Goal: Transaction & Acquisition: Purchase product/service

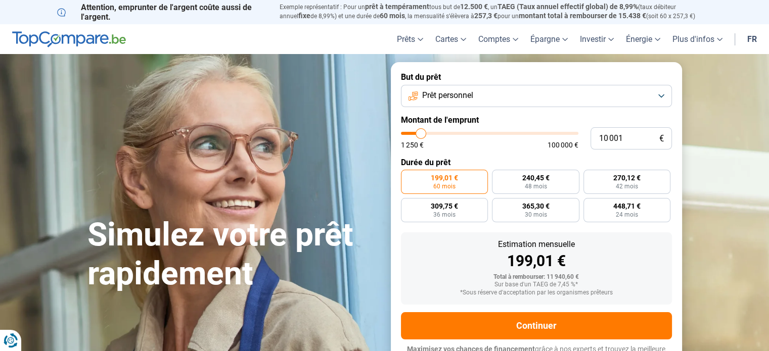
click at [662, 95] on button "Prêt personnel" at bounding box center [536, 96] width 271 height 22
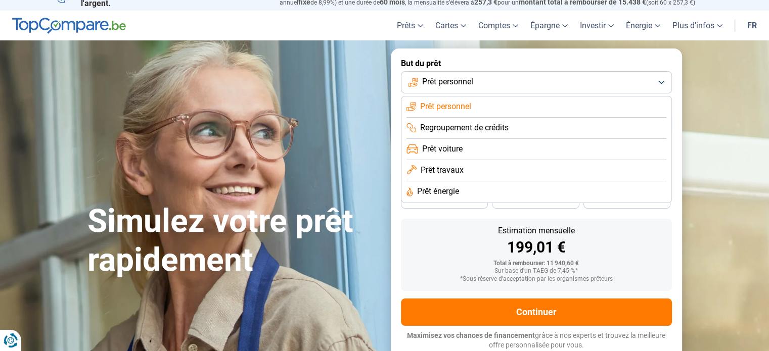
scroll to position [10, 0]
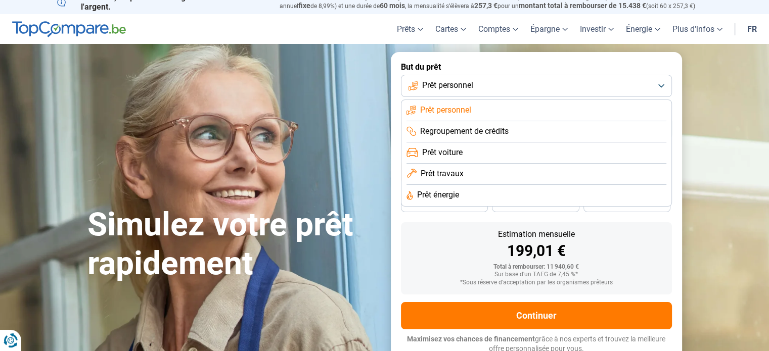
click at [449, 176] on span "Prêt travaux" at bounding box center [442, 173] width 43 height 11
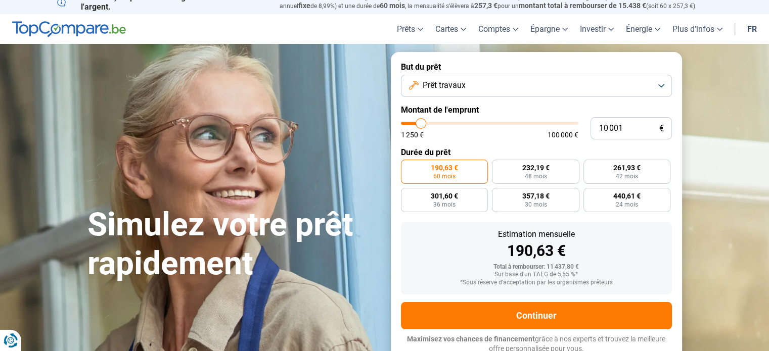
scroll to position [14, 0]
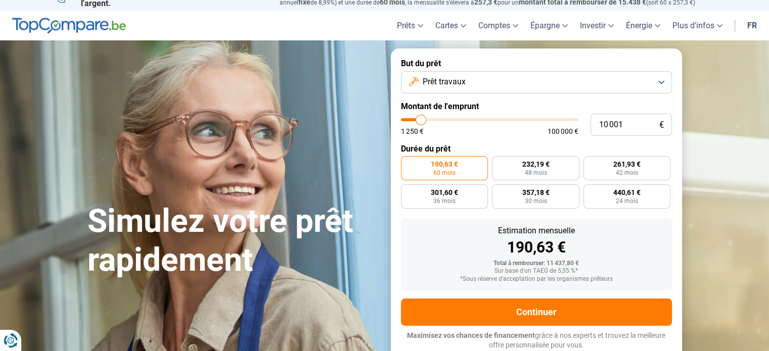
type input "12 500"
type input "12500"
type input "13 500"
type input "13500"
type input "14 500"
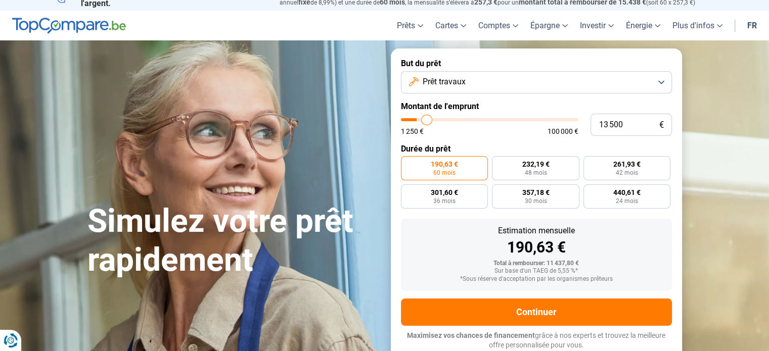
type input "14500"
type input "15 000"
type input "15000"
type input "15 500"
type input "15500"
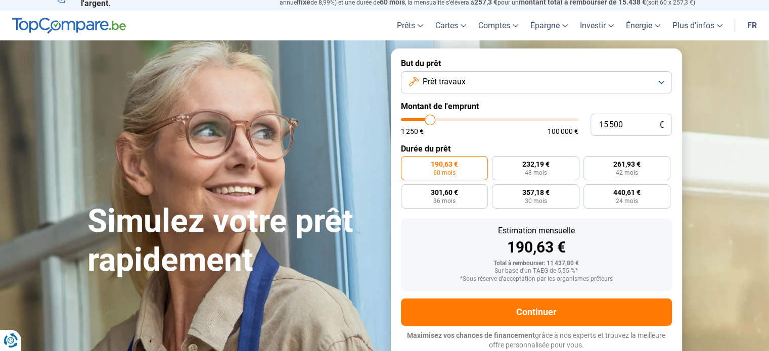
type input "16 500"
type input "16500"
type input "17 000"
type input "17000"
type input "17 500"
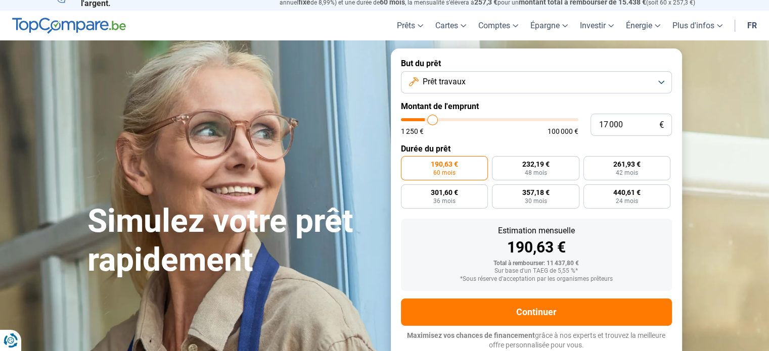
type input "17500"
type input "18 250"
type input "18250"
type input "18 750"
type input "18750"
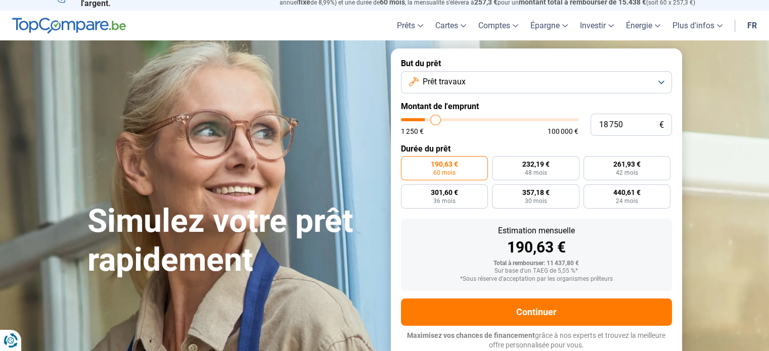
type input "19 250"
type input "19250"
type input "20 000"
type input "20000"
type input "20 500"
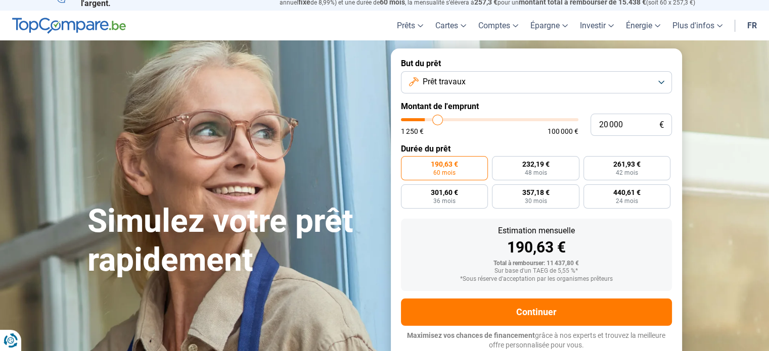
type input "20500"
type input "21 250"
type input "21250"
type input "22 250"
type input "22250"
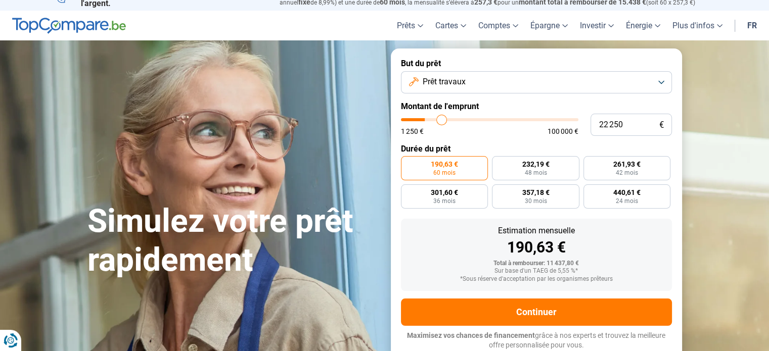
type input "23 250"
type input "23250"
type input "24 250"
type input "24250"
type input "25 250"
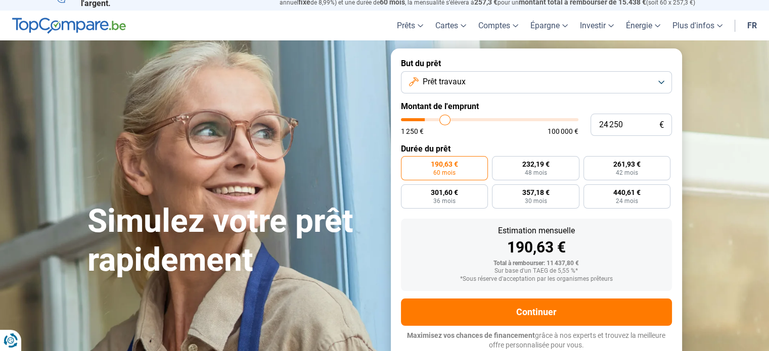
type input "25250"
type input "26 500"
type input "26500"
type input "27 750"
type input "27750"
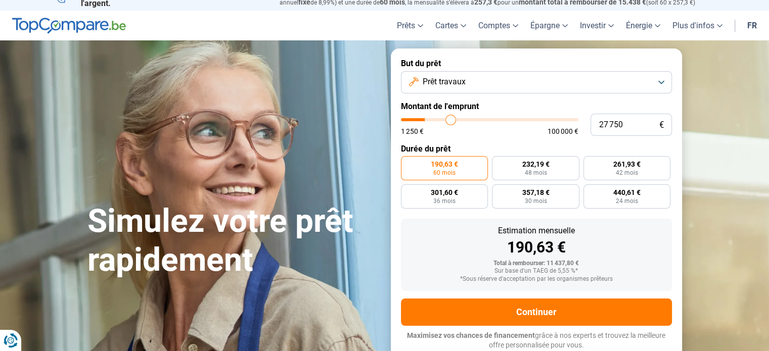
type input "28 500"
type input "28500"
type input "29 000"
type input "29000"
type input "30 000"
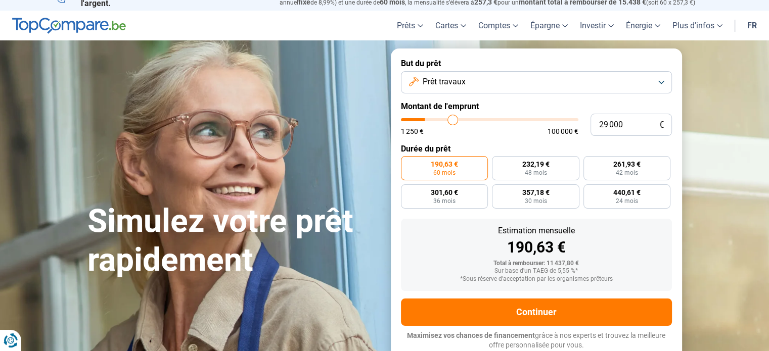
type input "30000"
type input "30 500"
type input "30500"
type input "31 000"
type input "31000"
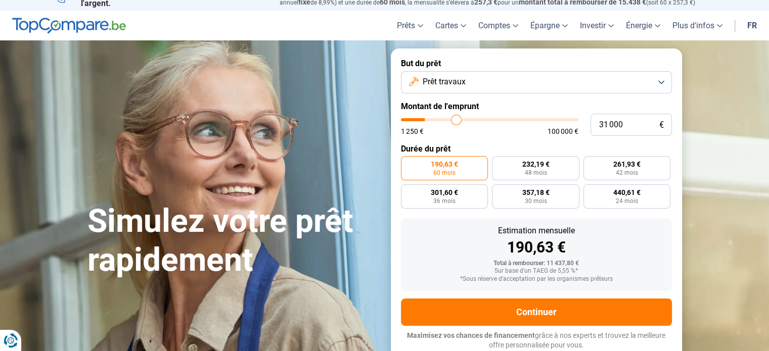
type input "31 500"
type input "31500"
type input "32 000"
type input "32000"
type input "32 500"
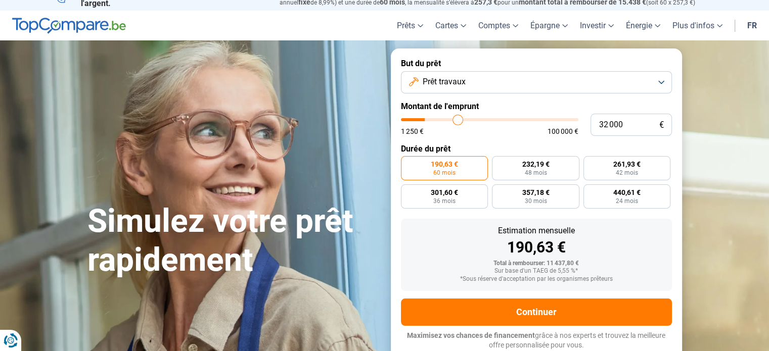
type input "32500"
type input "33 000"
type input "33000"
type input "33 500"
type input "33500"
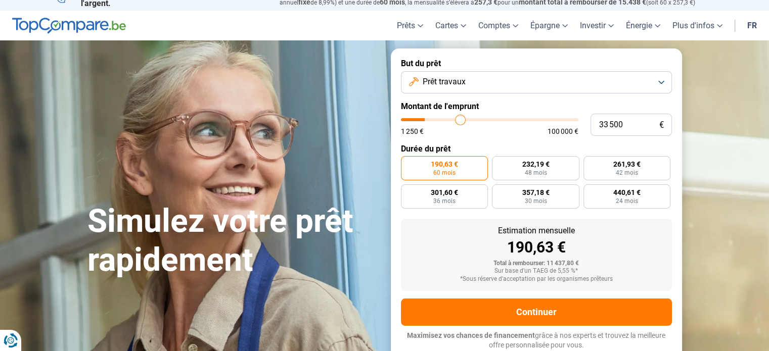
type input "34 000"
type input "34000"
type input "34 750"
type input "34750"
type input "35 500"
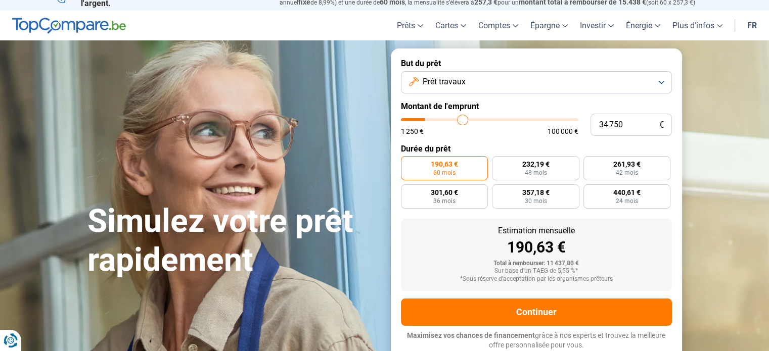
type input "35500"
type input "36 000"
type input "36000"
type input "37 000"
type input "37000"
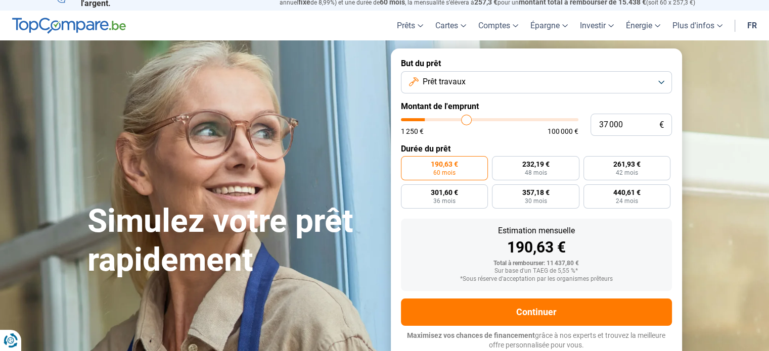
type input "37 750"
type input "37750"
type input "38 250"
type input "38250"
type input "39 000"
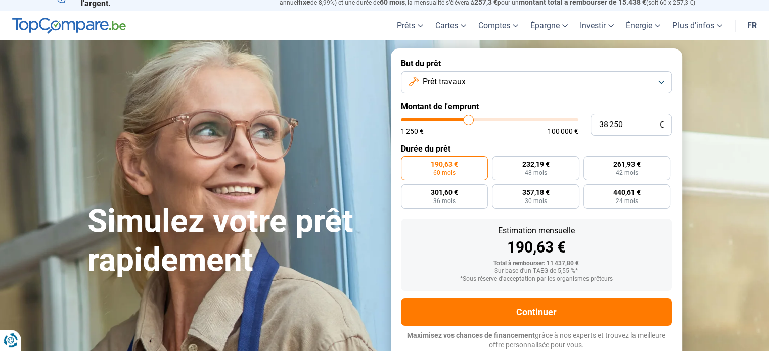
type input "39000"
type input "39 750"
type input "39750"
type input "40 250"
type input "40250"
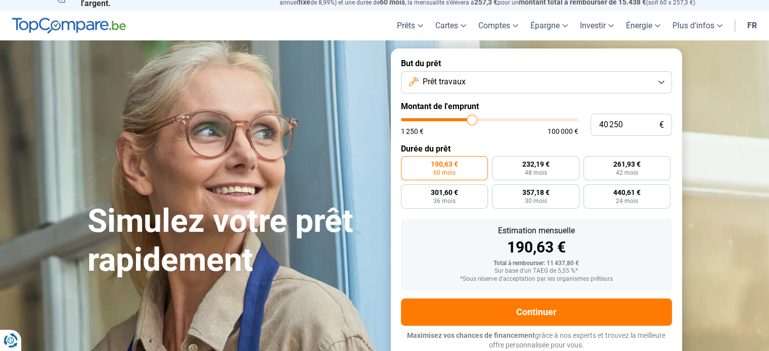
type input "41 000"
type input "41000"
type input "41 250"
type input "41250"
type input "42 000"
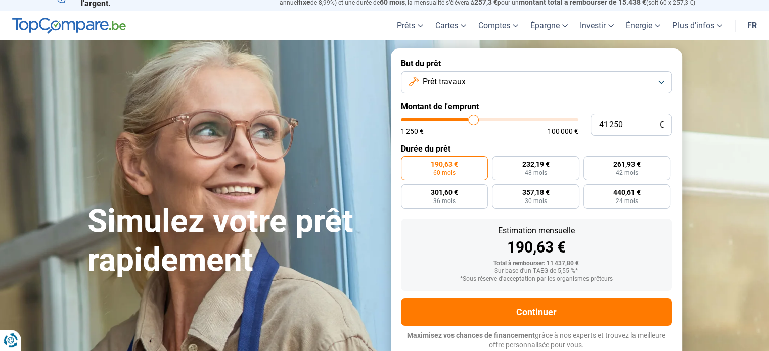
type input "42000"
type input "42 250"
type input "42250"
type input "42 750"
type input "42750"
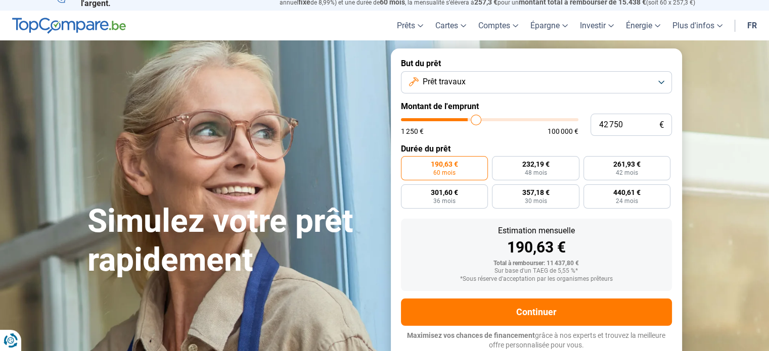
type input "43 500"
type input "43500"
type input "44 250"
type input "44250"
type input "44 500"
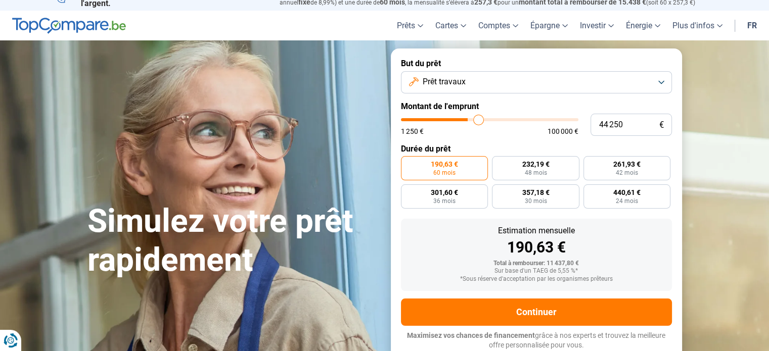
type input "44500"
type input "45 000"
type input "45000"
type input "45 750"
type input "45750"
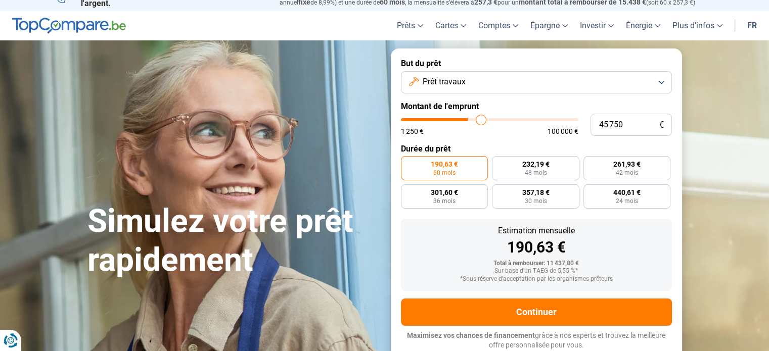
type input "46 500"
type input "46500"
type input "47 000"
type input "47000"
type input "47 500"
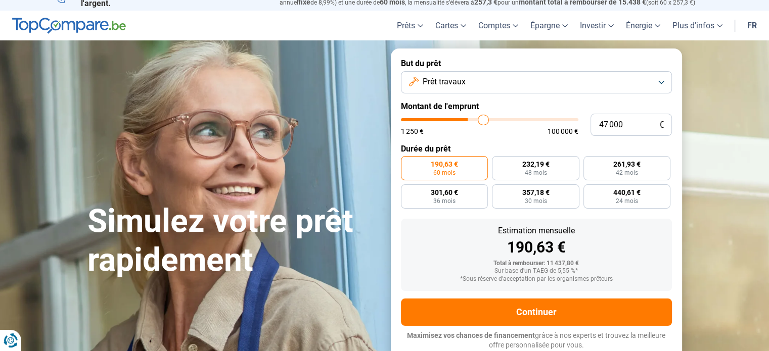
type input "47500"
type input "48 000"
type input "48000"
type input "48 500"
type input "48500"
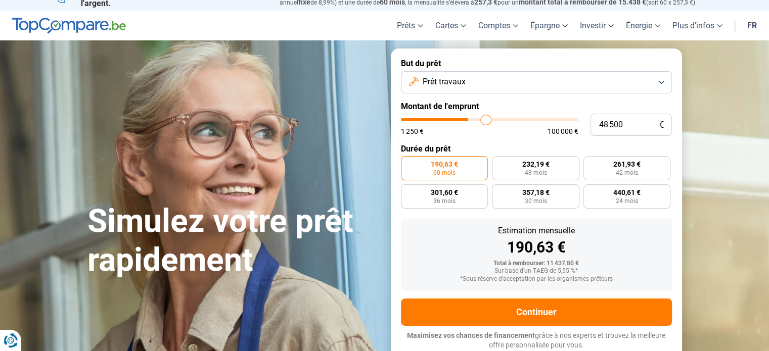
type input "48 750"
type input "48750"
type input "49 250"
type input "49250"
type input "49 750"
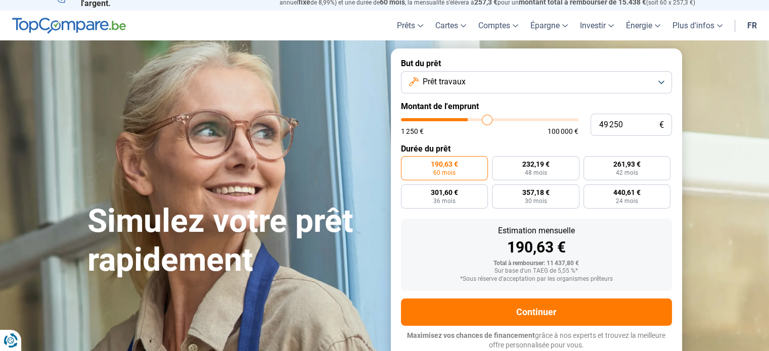
type input "49750"
type input "50 000"
type input "50000"
type input "50 500"
type input "50500"
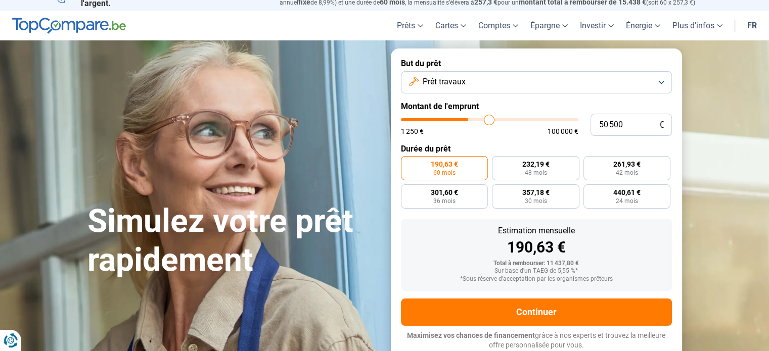
type input "51 000"
type input "51000"
type input "51 250"
type input "51250"
type input "51 500"
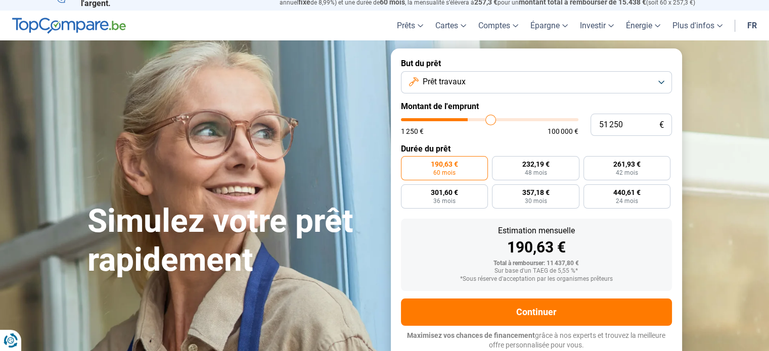
type input "51500"
type input "53 000"
type input "53000"
type input "53 750"
type input "53750"
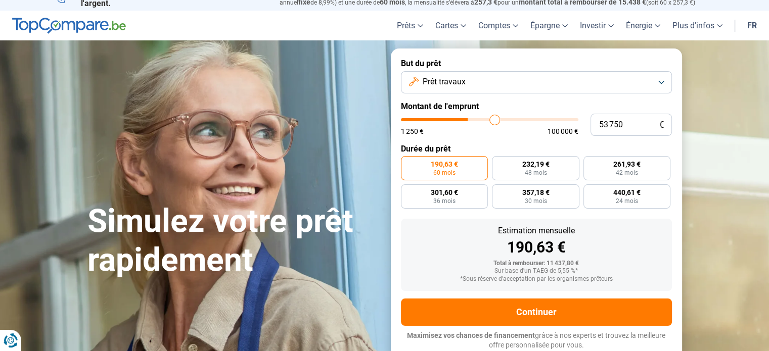
type input "54 000"
type input "54000"
type input "54 500"
type input "54500"
type input "54 750"
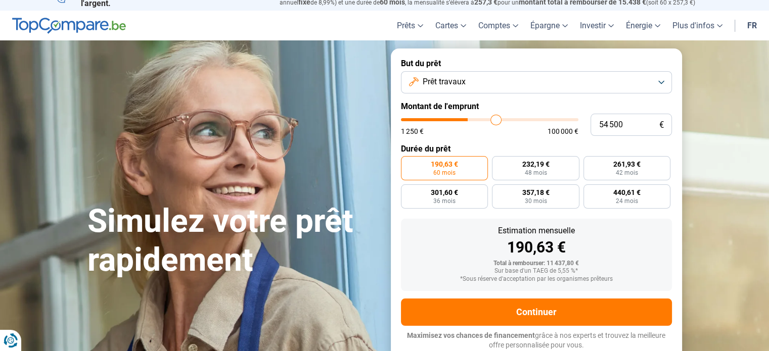
type input "54750"
type input "55 000"
type input "55000"
type input "55 250"
type input "55250"
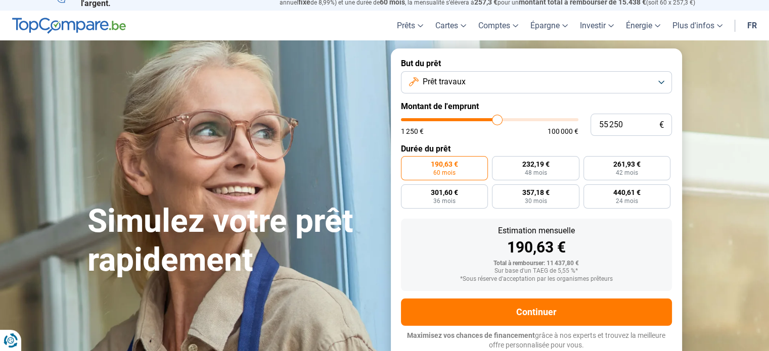
type input "55 500"
type input "55500"
type input "55 750"
type input "55750"
type input "56 250"
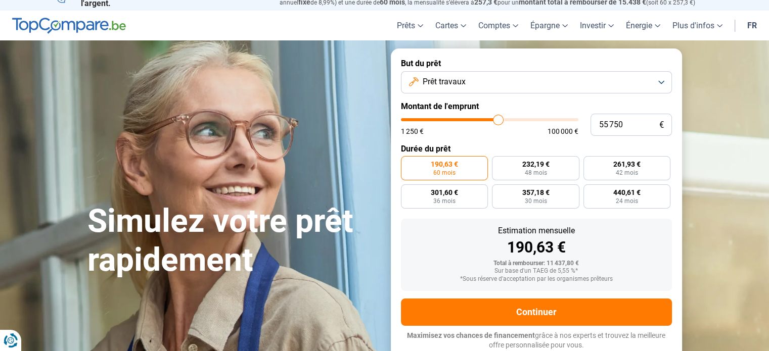
type input "56250"
type input "56 500"
type input "56500"
type input "56 750"
type input "56750"
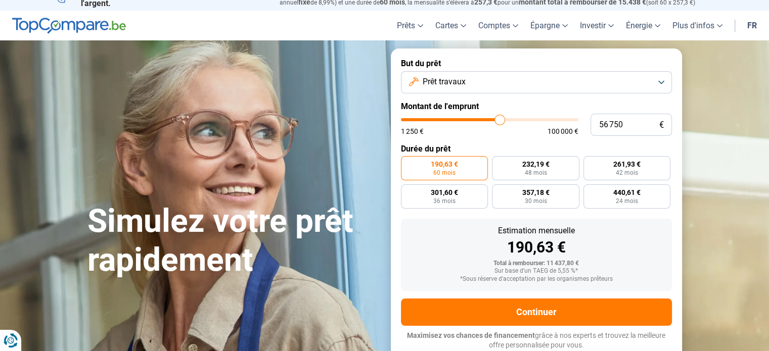
type input "57 000"
type input "57000"
type input "57 250"
type input "57250"
type input "57 500"
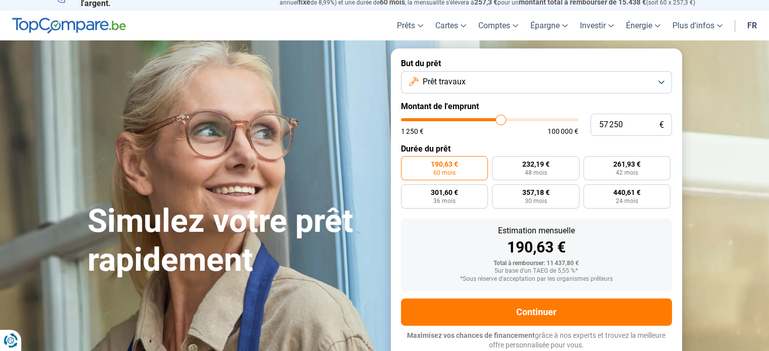
type input "57500"
type input "57 750"
type input "57750"
type input "57 500"
type input "57500"
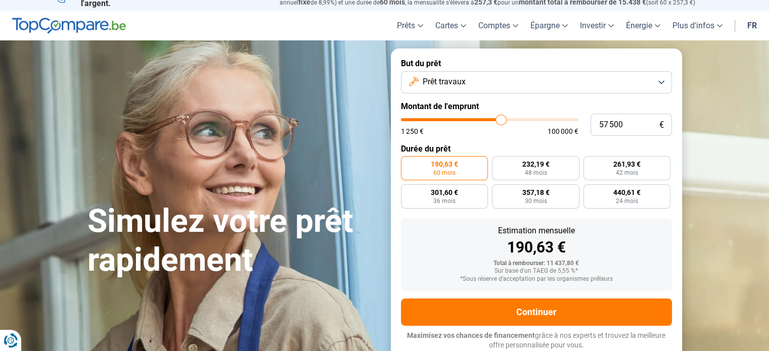
type input "57 000"
type input "57000"
type input "56 750"
type input "56750"
type input "56 500"
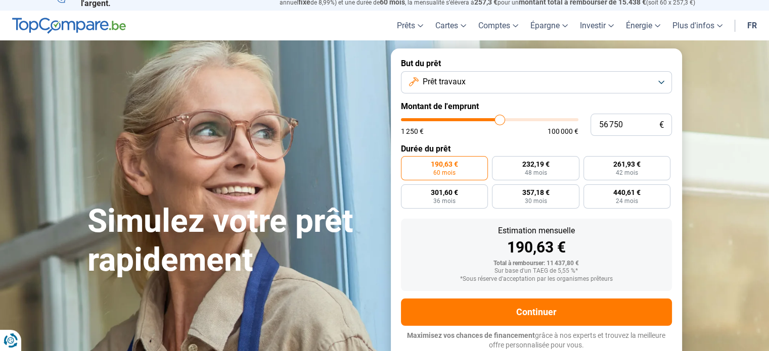
type input "56500"
type input "56 250"
type input "56250"
type input "55 500"
type input "55500"
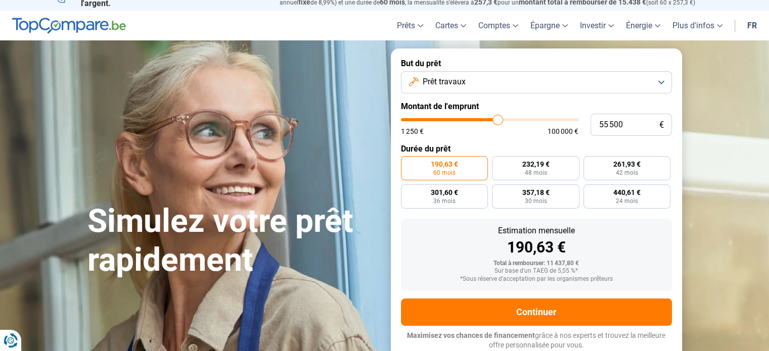
type input "55 250"
type input "55250"
type input "55 000"
type input "55000"
type input "54 750"
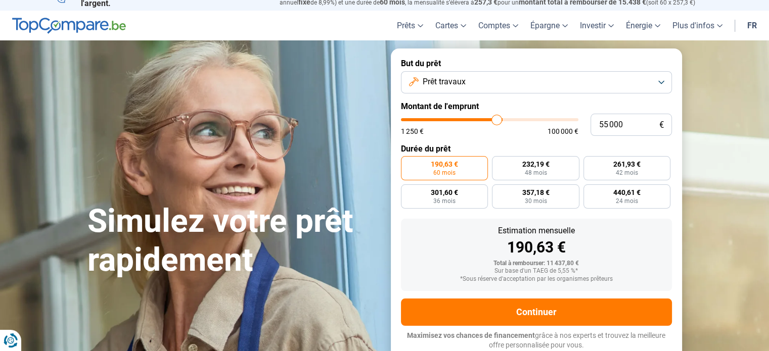
type input "54750"
type input "54 500"
type input "54500"
type input "54 000"
type input "54000"
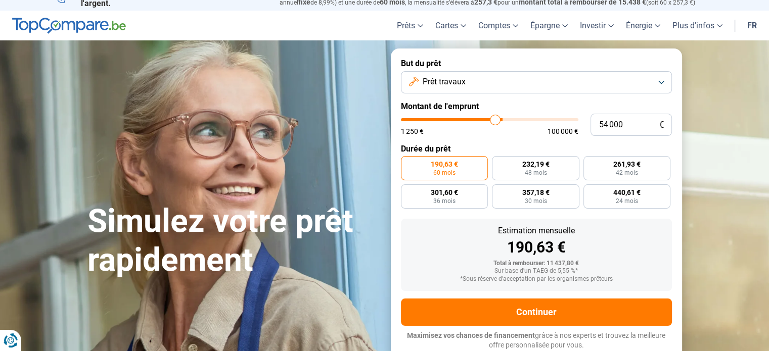
type input "53 750"
type input "53750"
type input "53 000"
type input "53000"
type input "52 750"
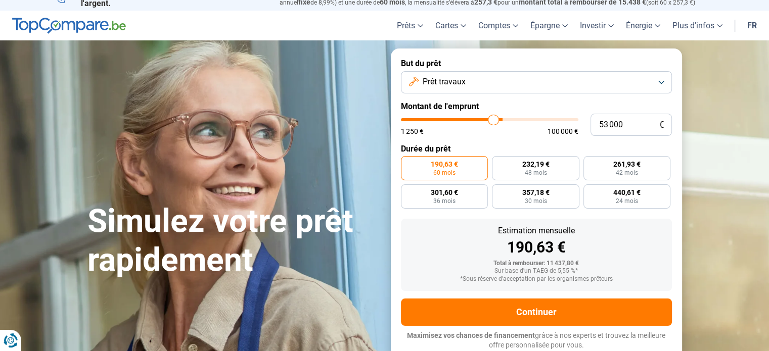
type input "52750"
type input "52 250"
type input "52250"
type input "51 750"
type input "51750"
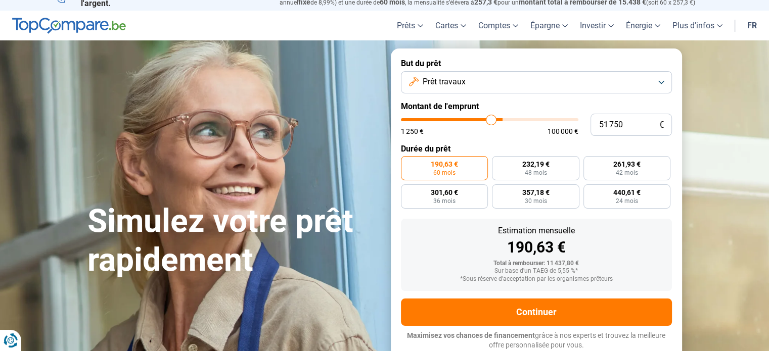
type input "51 500"
type input "51500"
type input "51 250"
type input "51250"
type input "51 000"
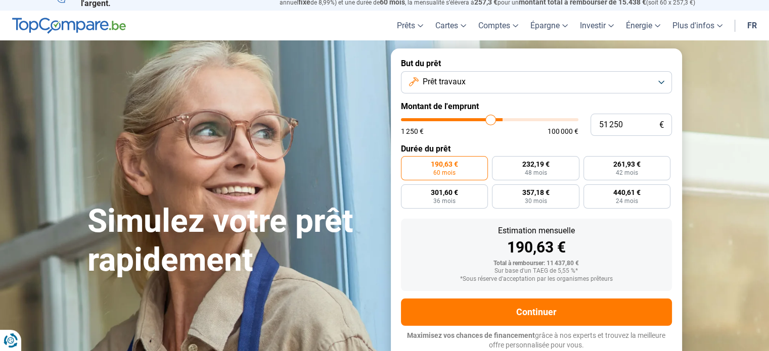
type input "51000"
type input "50 750"
type input "50750"
type input "50 500"
type input "50500"
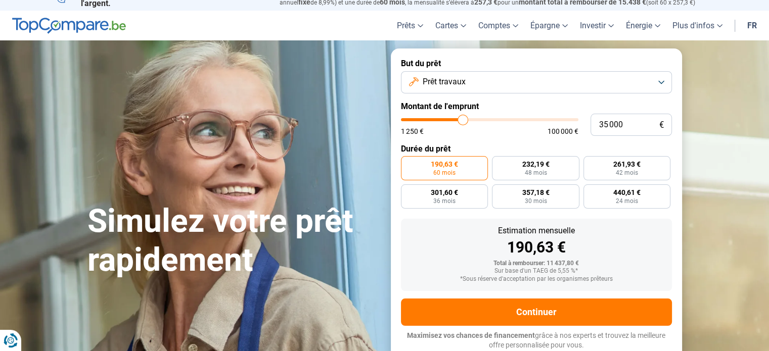
drag, startPoint x: 422, startPoint y: 122, endPoint x: 463, endPoint y: 123, distance: 41.0
click at [463, 121] on input "range" at bounding box center [490, 119] width 178 height 3
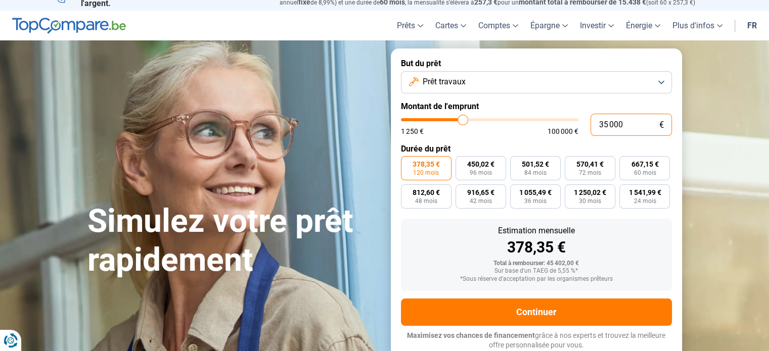
click at [607, 127] on input "35 000" at bounding box center [631, 125] width 81 height 22
click at [437, 170] on span "120 mois" at bounding box center [426, 173] width 26 height 6
click at [408, 163] on input "432,40 € 120 mois" at bounding box center [404, 159] width 7 height 7
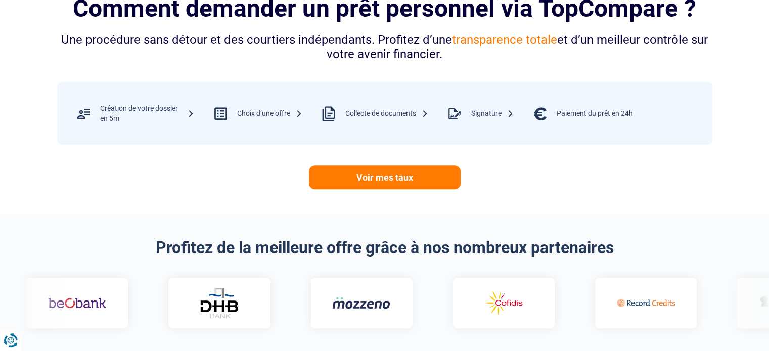
scroll to position [426, 0]
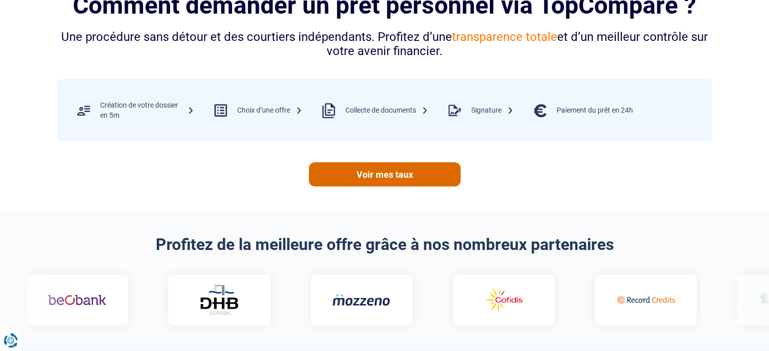
click at [391, 184] on link "Voir mes taux" at bounding box center [385, 174] width 152 height 24
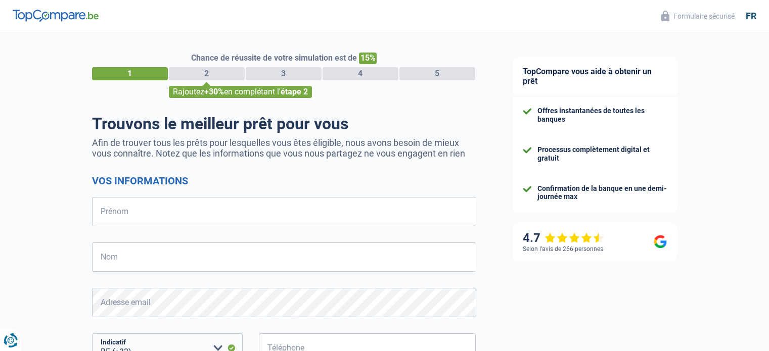
select select "32"
click at [537, 238] on div "4.7" at bounding box center [563, 238] width 81 height 15
click at [566, 244] on div "4.7" at bounding box center [563, 238] width 81 height 15
click at [187, 213] on input "Prénom" at bounding box center [284, 211] width 384 height 29
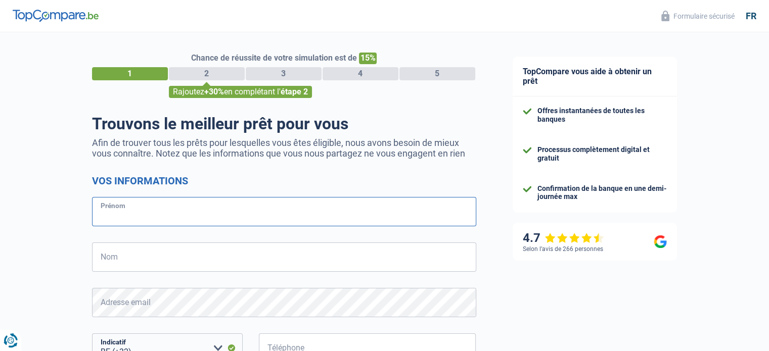
type input "Grégory"
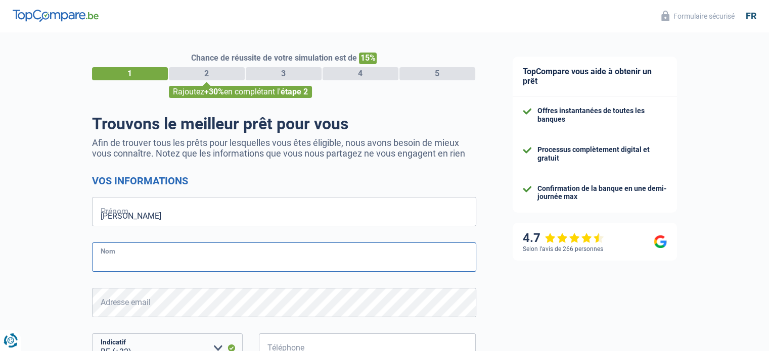
type input "Gervy"
type input "495625505"
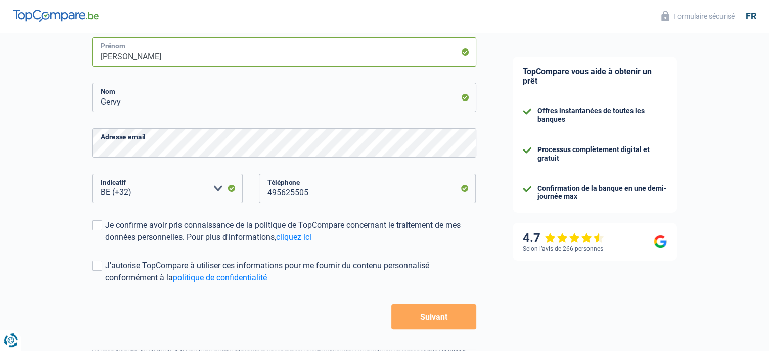
scroll to position [161, 0]
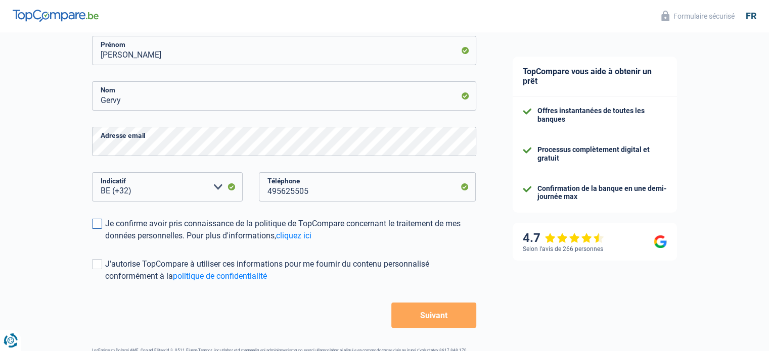
click at [98, 226] on span at bounding box center [97, 224] width 10 height 10
click at [105, 242] on input "Je confirme avoir pris connaissance de la politique de TopCompare concernant le…" at bounding box center [105, 242] width 0 height 0
click at [447, 317] on button "Suivant" at bounding box center [433, 315] width 84 height 25
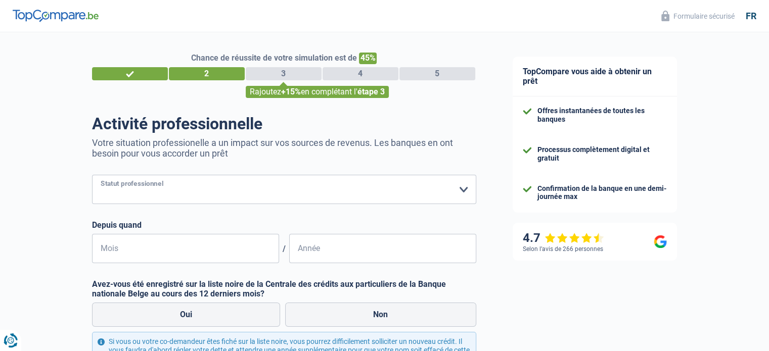
click at [466, 194] on select "Ouvrier Employé privé Employé public Invalide Indépendant Pensionné Chômeur Mut…" at bounding box center [284, 189] width 384 height 29
select select "unemployed"
click at [92, 175] on select "Ouvrier Employé privé Employé public Invalide Indépendant Pensionné Chômeur Mut…" at bounding box center [284, 189] width 384 height 29
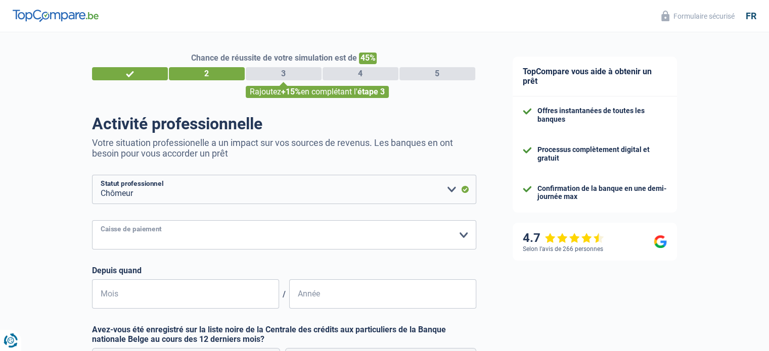
click at [265, 241] on select "CAPAC FGTB CSC CGSLB Autre Veuillez sélectionner une option" at bounding box center [284, 234] width 384 height 29
select select "capac"
click at [92, 221] on select "CAPAC FGTB CSC CGSLB Autre Veuillez sélectionner une option" at bounding box center [284, 234] width 384 height 29
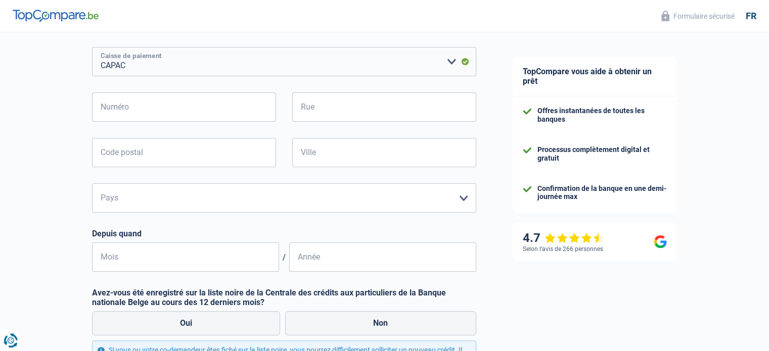
scroll to position [176, 0]
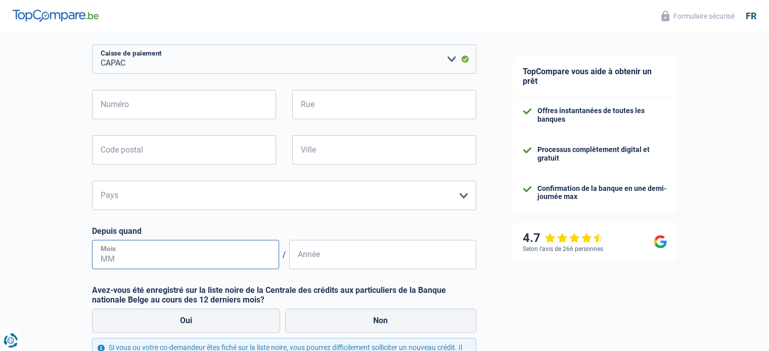
click at [229, 259] on input "Mois" at bounding box center [185, 254] width 187 height 29
type input "01"
click at [229, 259] on input "01" at bounding box center [185, 254] width 187 height 29
click at [337, 257] on input "Année" at bounding box center [382, 254] width 187 height 29
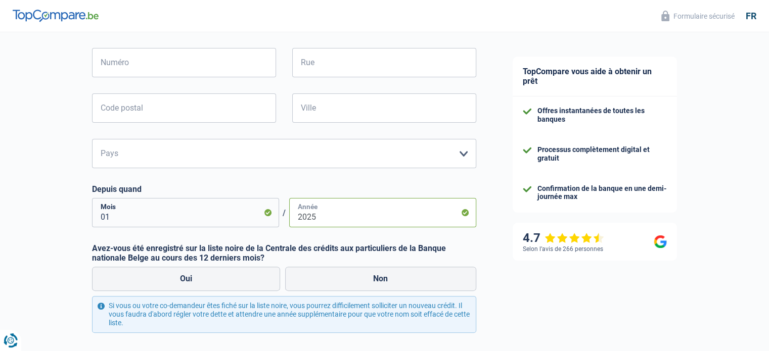
scroll to position [218, 0]
type input "2025"
click at [368, 281] on label "Non" at bounding box center [380, 279] width 191 height 24
click at [368, 281] on input "Non" at bounding box center [380, 279] width 191 height 24
radio input "true"
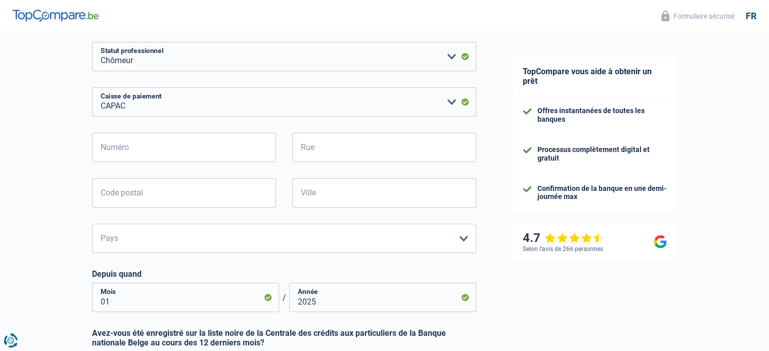
scroll to position [131, 0]
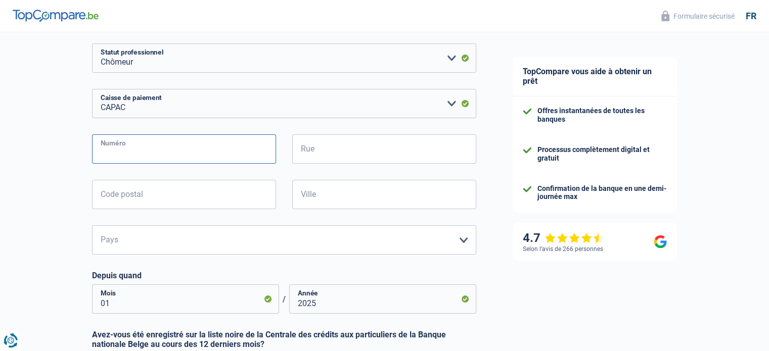
click at [170, 151] on input "Numéro" at bounding box center [184, 149] width 184 height 29
type input "56"
type input "avenue des Statuaires, 56"
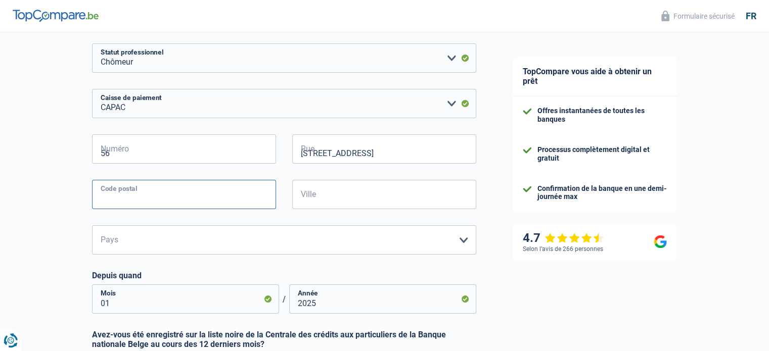
type input "1180"
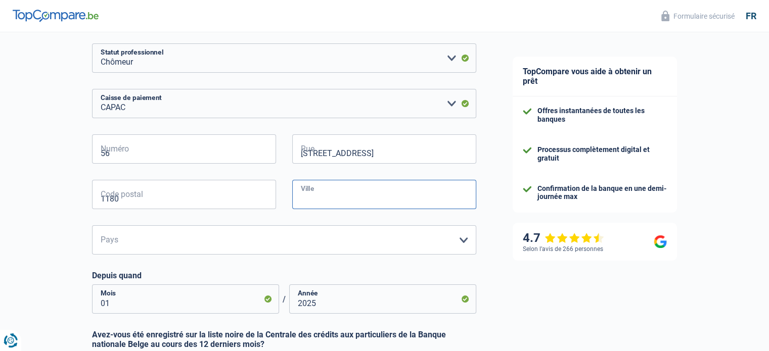
type input "Uccle"
click at [406, 155] on input "avenue des Statuaires, 56" at bounding box center [384, 149] width 184 height 29
type input "avenue des Statuaires"
click at [270, 241] on select "Belgique Luxembourg Veuillez sélectionner une option" at bounding box center [284, 240] width 384 height 29
select select "BE"
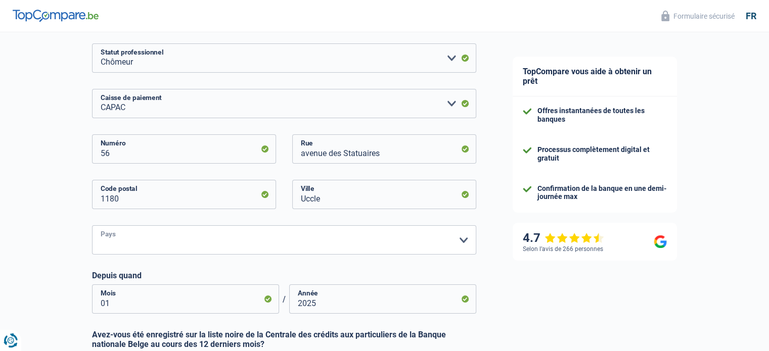
click at [92, 226] on select "Belgique Luxembourg Veuillez sélectionner une option" at bounding box center [284, 240] width 384 height 29
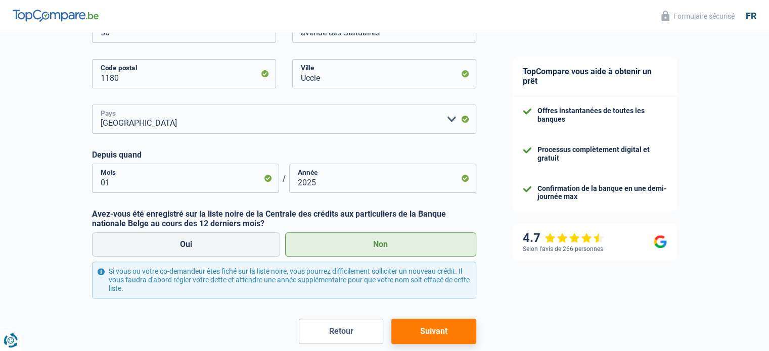
scroll to position [305, 0]
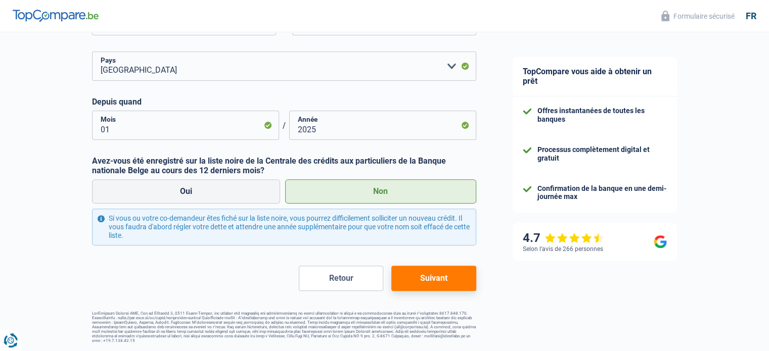
click at [442, 279] on button "Suivant" at bounding box center [433, 278] width 84 height 25
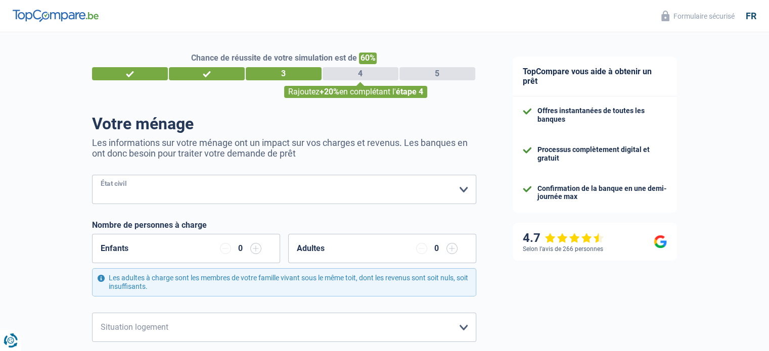
click at [159, 182] on select "Célibataire Marié(e) Cohabitant(e) légal(e) Divorcé(e) Veuf(ve) Séparé (de fait…" at bounding box center [284, 189] width 384 height 29
select select "cohabitation"
click at [92, 175] on select "Célibataire Marié(e) Cohabitant(e) légal(e) Divorcé(e) Veuf(ve) Séparé (de fait…" at bounding box center [284, 189] width 384 height 29
click at [172, 247] on div "Enfants 0" at bounding box center [186, 248] width 188 height 29
click at [253, 248] on input "button" at bounding box center [255, 248] width 11 height 11
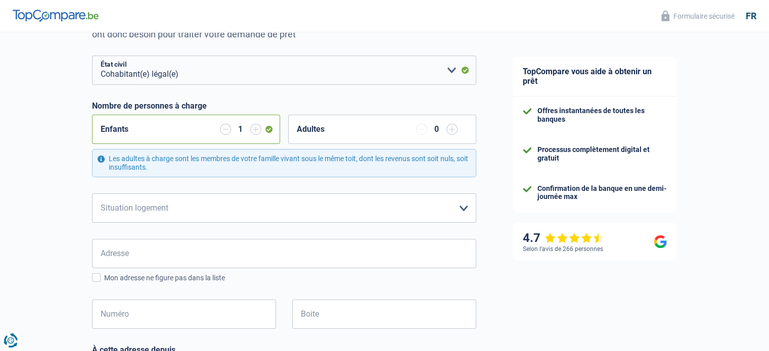
scroll to position [120, 0]
click at [385, 206] on select "Locataire Propriétaire avec prêt hypothécaire Propriétaire sans prêt hypothécai…" at bounding box center [284, 207] width 384 height 29
select select "ownerWithMortgage"
click at [92, 193] on select "Locataire Propriétaire avec prêt hypothécaire Propriétaire sans prêt hypothécai…" at bounding box center [284, 207] width 384 height 29
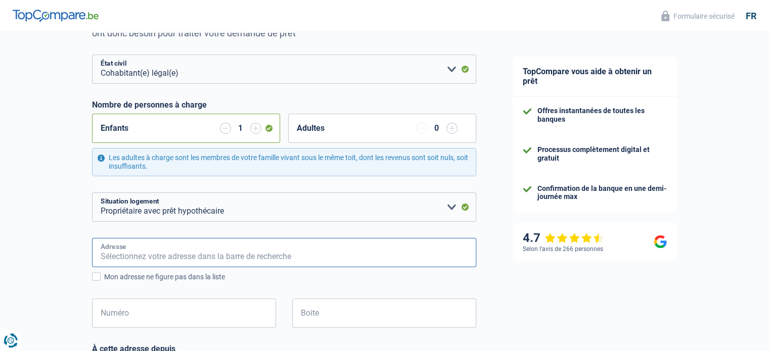
click at [195, 253] on input "Adresse" at bounding box center [284, 252] width 384 height 29
type input "avenue des Statuaires, 56"
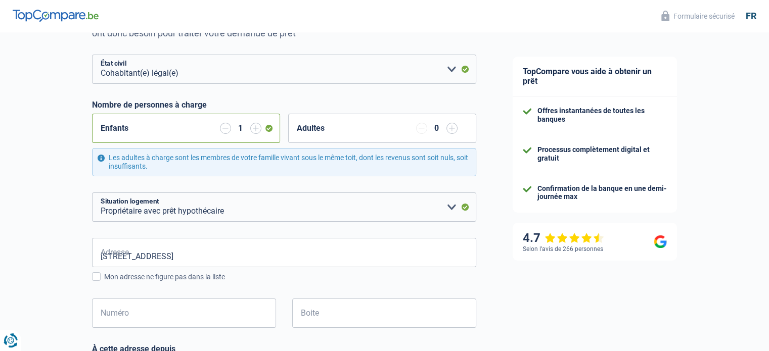
type input "Belgique"
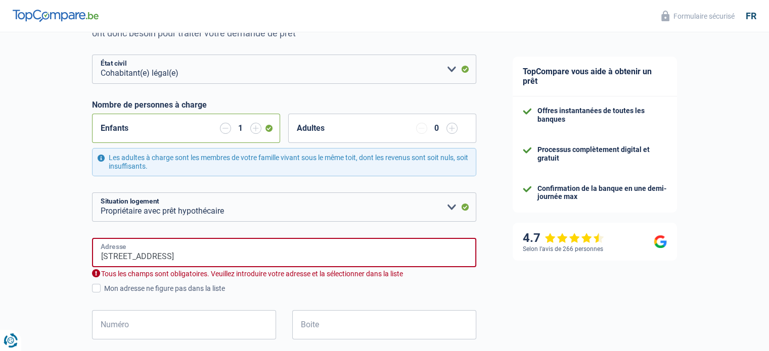
type input "Belgique"
click at [157, 330] on input "Numéro" at bounding box center [184, 324] width 184 height 29
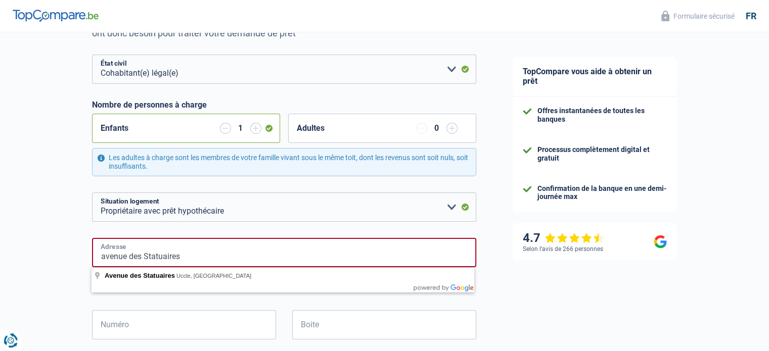
click at [269, 256] on input "avenue des Statuaires" at bounding box center [284, 252] width 384 height 29
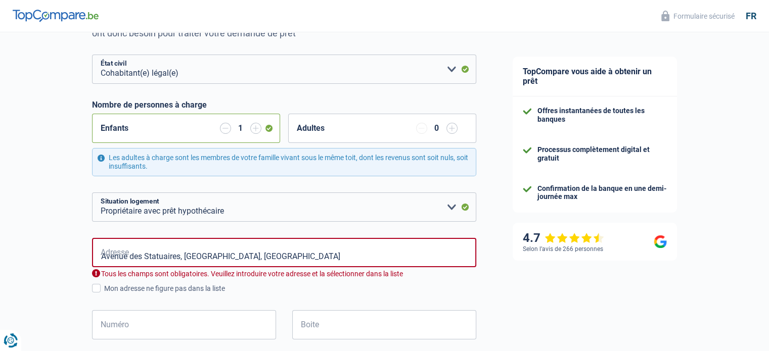
type input "Avenue des Statuaires, 1180, Uccle, BE"
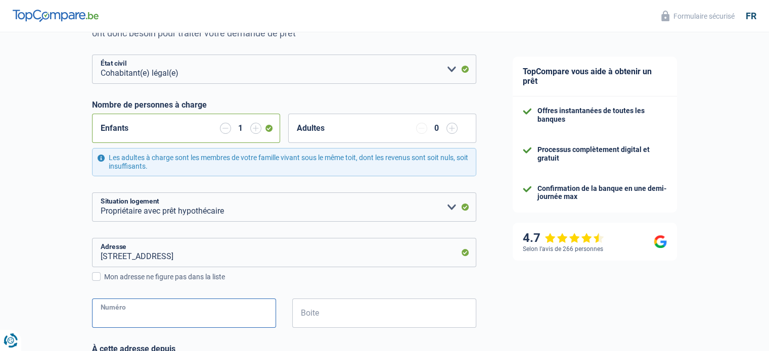
click at [249, 315] on input "Numéro" at bounding box center [184, 313] width 184 height 29
type input "56"
type input "Uccle"
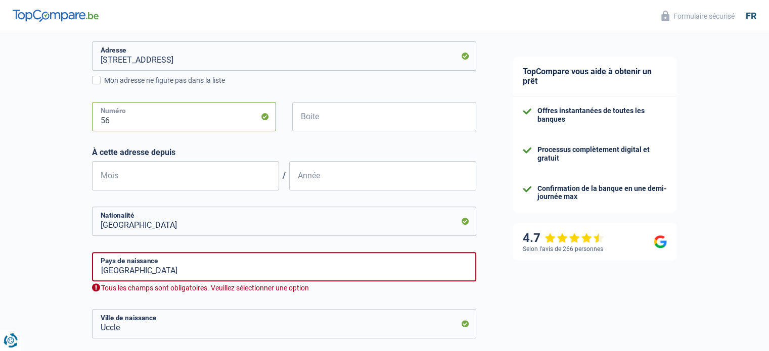
scroll to position [319, 0]
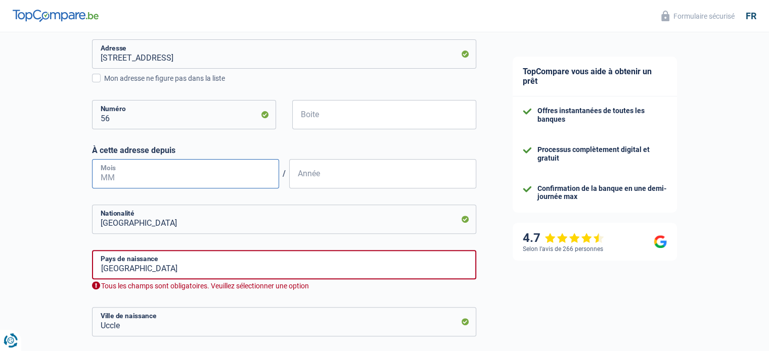
click at [254, 175] on input "Mois" at bounding box center [185, 173] width 187 height 29
click at [316, 174] on input "Année" at bounding box center [382, 173] width 187 height 29
click at [227, 185] on input "Mois" at bounding box center [185, 173] width 187 height 29
type input "11"
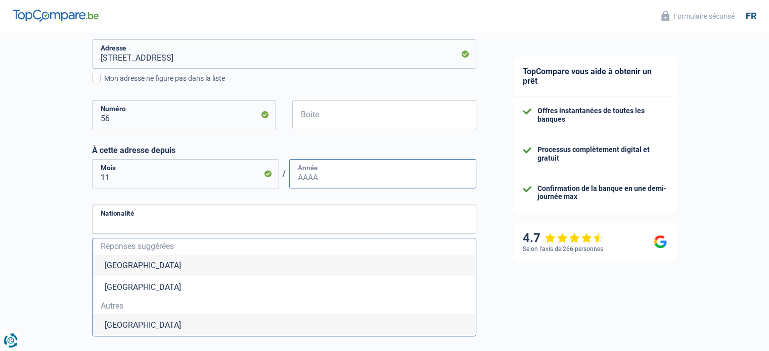
click at [314, 176] on input "Année" at bounding box center [382, 173] width 187 height 29
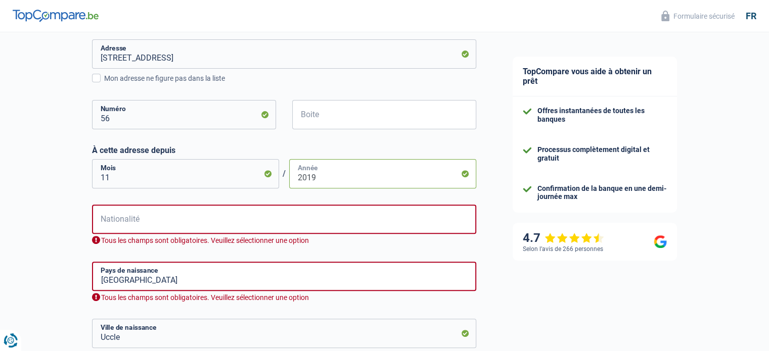
type input "2019"
click at [249, 210] on input "Nationalité" at bounding box center [284, 219] width 384 height 29
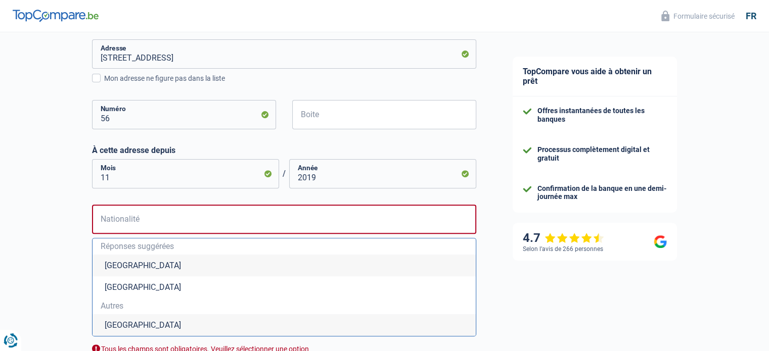
click at [166, 267] on li "Belgique" at bounding box center [284, 266] width 383 height 22
type input "Belgique"
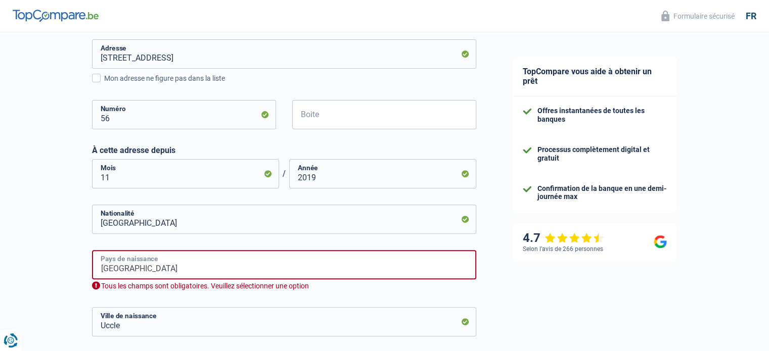
click at [197, 273] on input "Belgique" at bounding box center [284, 264] width 384 height 29
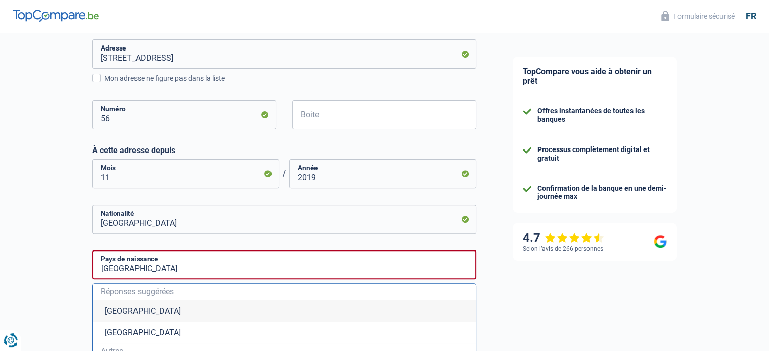
click at [107, 311] on li "Belgique" at bounding box center [284, 311] width 383 height 22
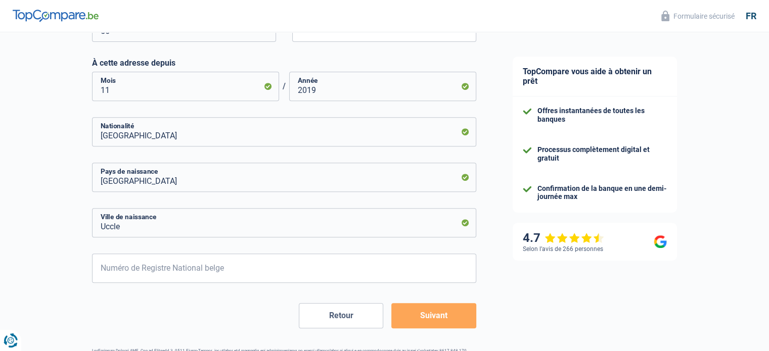
scroll to position [443, 0]
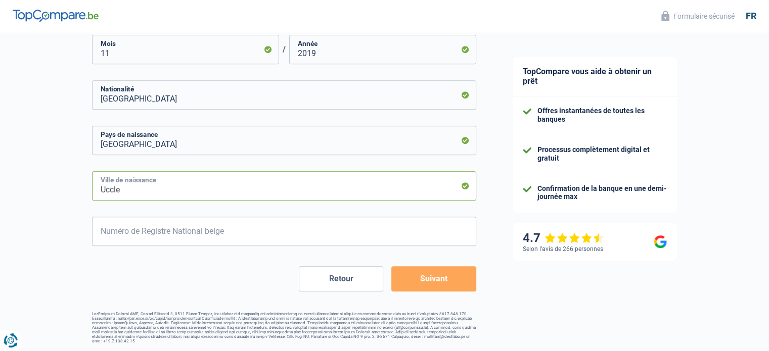
click at [342, 190] on input "Uccle" at bounding box center [284, 185] width 384 height 29
type input "U"
type input "Bruxelles"
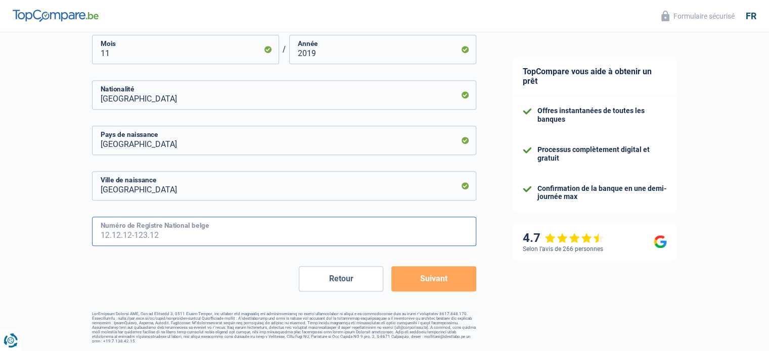
click at [221, 235] on input "Numéro de Registre National belge" at bounding box center [284, 231] width 384 height 29
type input "76.10.24-191.76"
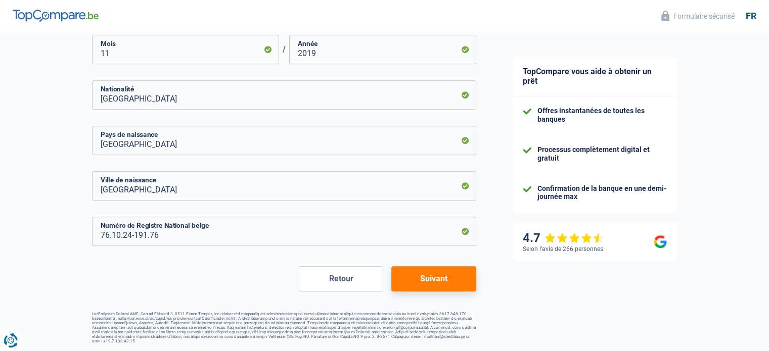
click at [429, 283] on button "Suivant" at bounding box center [433, 279] width 84 height 25
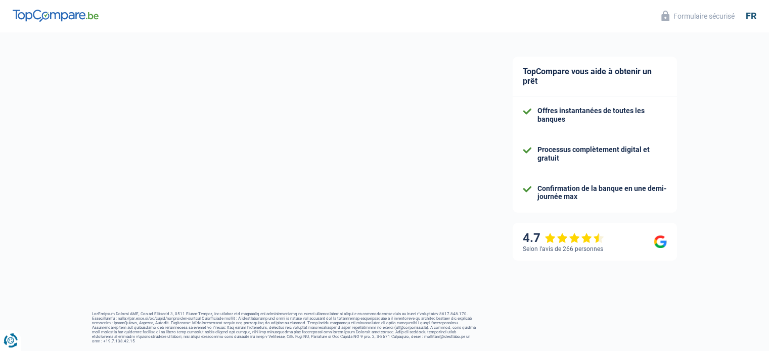
select select "familyAllowances"
select select "unemployment"
select select "mortgage"
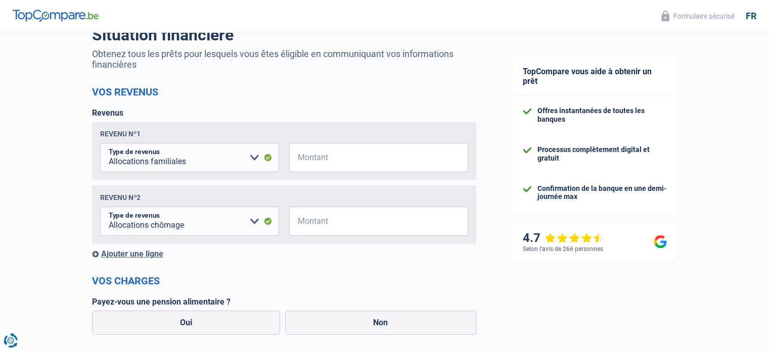
scroll to position [91, 0]
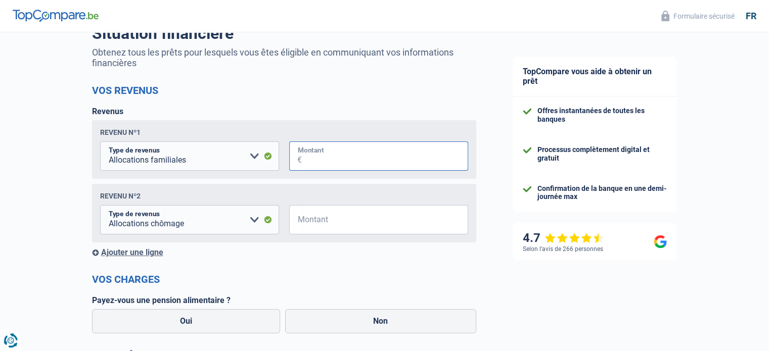
click at [331, 161] on input "Montant" at bounding box center [385, 156] width 166 height 29
type input "200"
click at [353, 211] on input "Montant" at bounding box center [385, 219] width 166 height 29
type input "1.700"
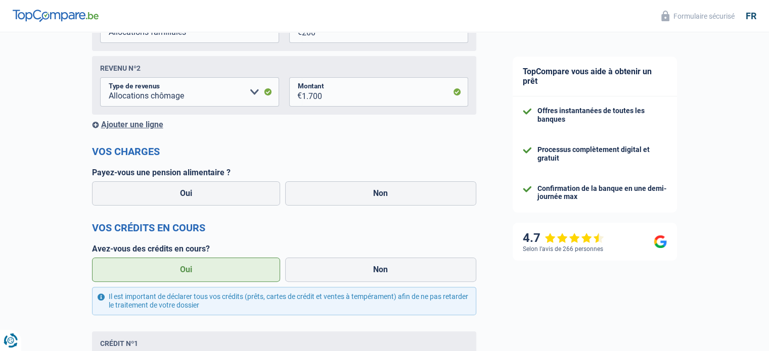
scroll to position [218, 0]
click at [317, 190] on label "Non" at bounding box center [380, 194] width 191 height 24
click at [317, 190] on input "Non" at bounding box center [380, 194] width 191 height 24
radio input "true"
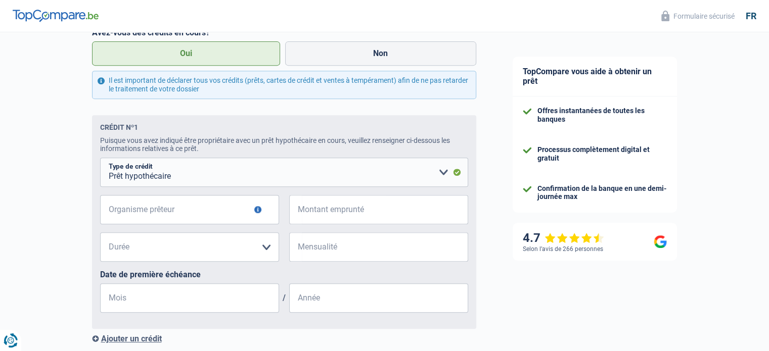
scroll to position [437, 0]
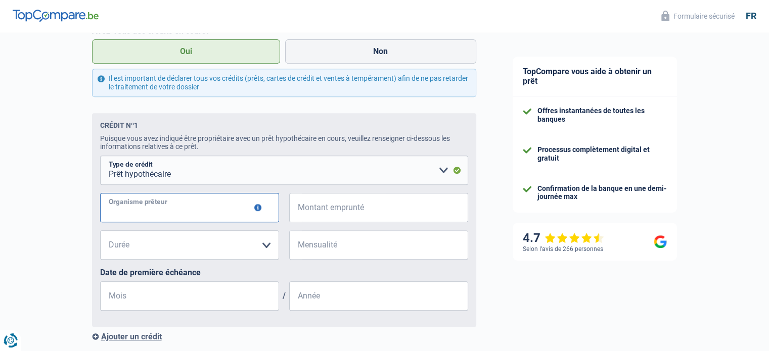
click at [220, 211] on input "Organisme prêteur" at bounding box center [189, 207] width 179 height 29
type input "BNP Paribas Fortis"
click at [359, 214] on input "Montant emprunté" at bounding box center [385, 207] width 166 height 29
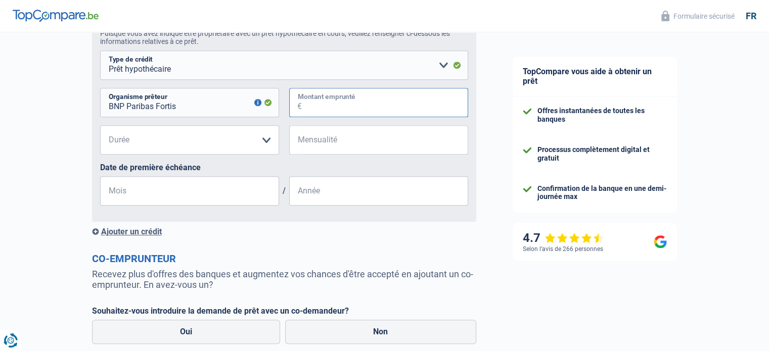
scroll to position [502, 0]
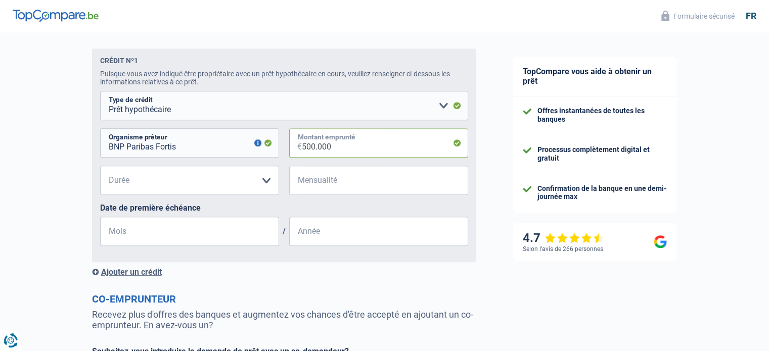
type input "500.000"
click at [264, 188] on select "120 mois 180 mois 240 mois 300 mois 360 mois 420 mois Veuillez sélectionner une…" at bounding box center [189, 180] width 179 height 29
select select "420"
click at [100, 168] on select "120 mois 180 mois 240 mois 300 mois 360 mois 420 mois Veuillez sélectionner une…" at bounding box center [189, 180] width 179 height 29
click at [350, 187] on input "Mensualité" at bounding box center [385, 180] width 166 height 29
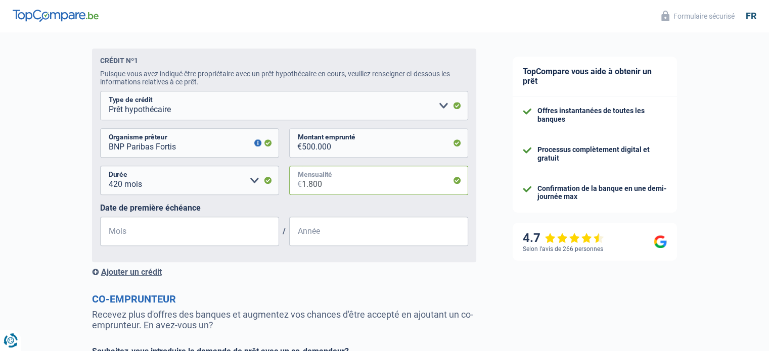
type input "1.800"
click at [210, 239] on input "Mois" at bounding box center [189, 231] width 179 height 29
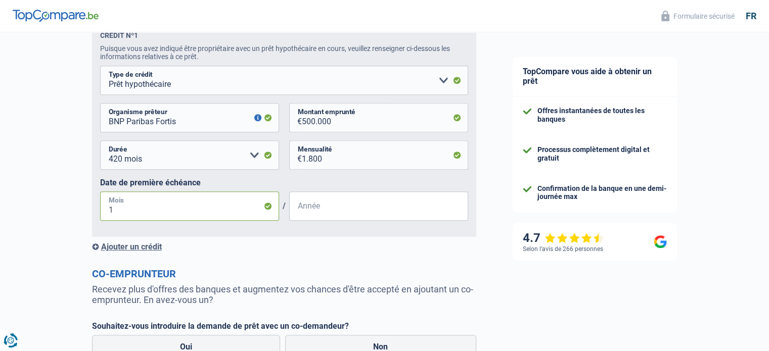
type input "12"
type input "2019"
click at [326, 268] on form "Vos revenus Revenus Revenu nº1 Allocation d'handicap Allocations chômage Alloca…" at bounding box center [284, 26] width 384 height 757
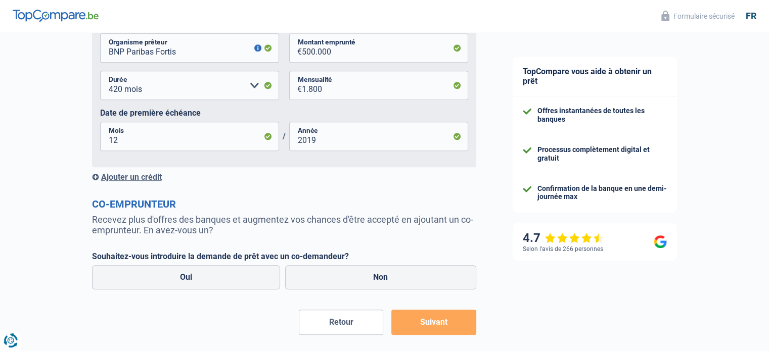
scroll to position [644, 0]
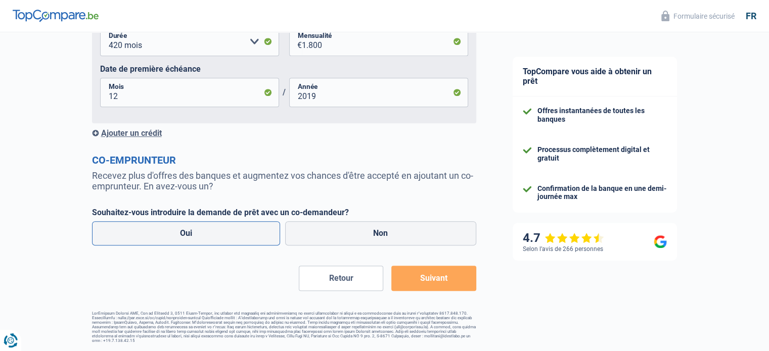
click at [224, 235] on label "Oui" at bounding box center [186, 233] width 189 height 24
click at [224, 235] on input "Oui" at bounding box center [186, 233] width 189 height 24
radio input "true"
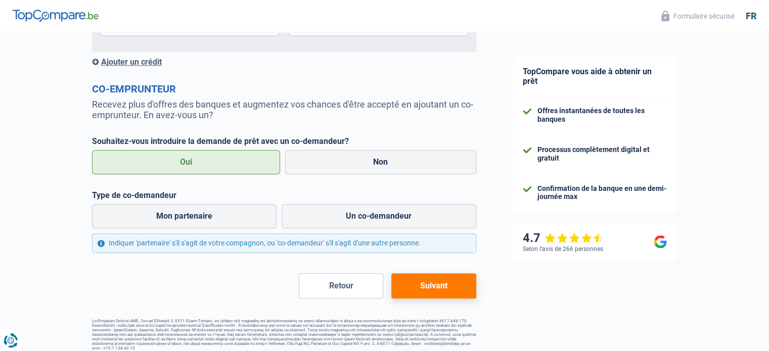
scroll to position [722, 0]
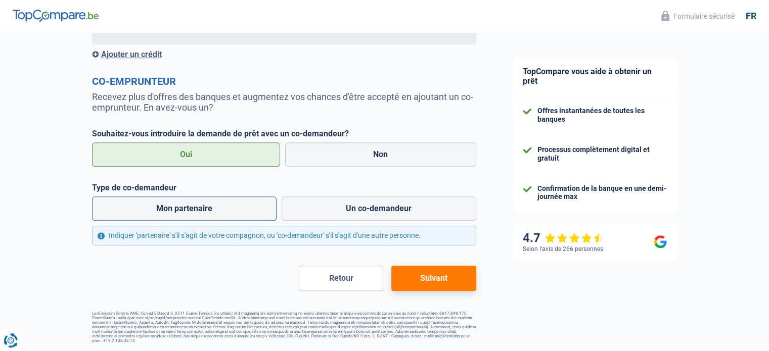
click at [210, 208] on label "Mon partenaire" at bounding box center [184, 209] width 185 height 24
click at [210, 208] on input "Mon partenaire" at bounding box center [184, 209] width 185 height 24
radio input "true"
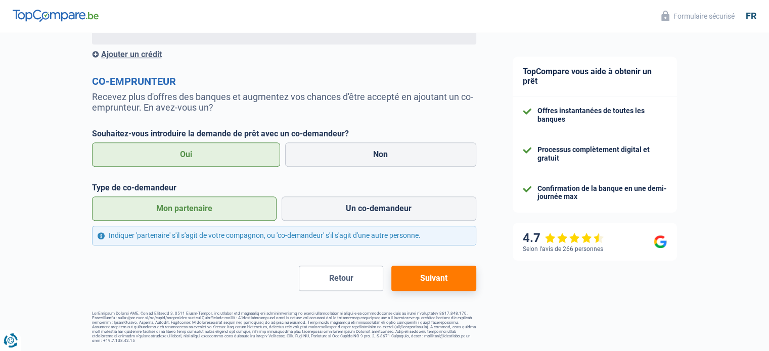
click at [434, 281] on button "Suivant" at bounding box center [433, 278] width 84 height 25
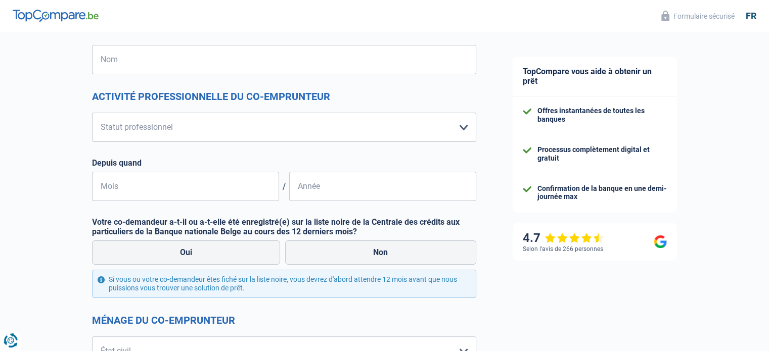
scroll to position [30, 0]
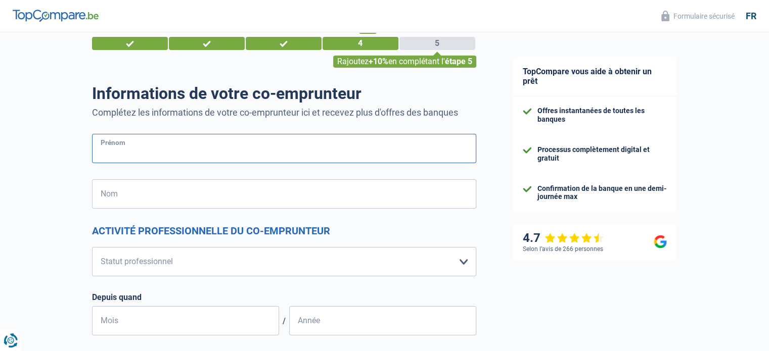
click at [147, 149] on input "Prénom" at bounding box center [284, 148] width 384 height 29
type input "Sophie"
type input "Lambert"
click at [160, 260] on select "Ouvrier Employé privé Employé public Invalide Indépendant Pensionné Chômeur Mut…" at bounding box center [284, 261] width 384 height 29
select select "independent"
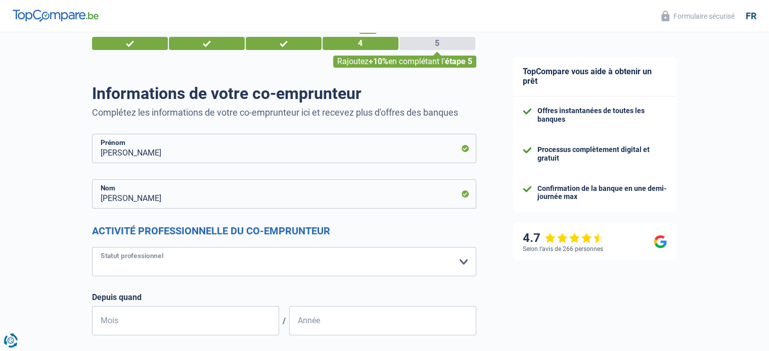
click at [92, 247] on select "Ouvrier Employé privé Employé public Invalide Indépendant Pensionné Chômeur Mut…" at bounding box center [284, 261] width 384 height 29
select select "netSalary"
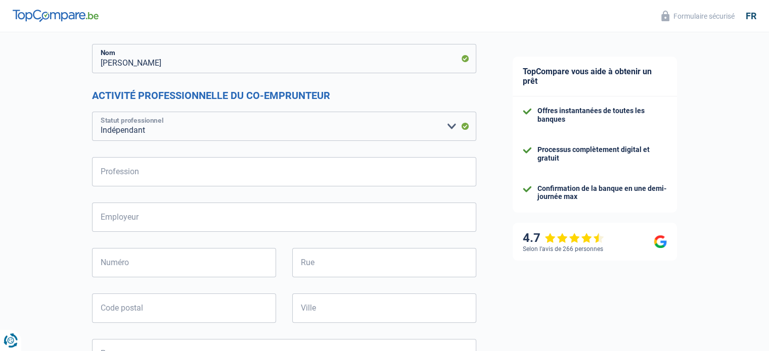
scroll to position [167, 0]
click at [216, 177] on input "Profession" at bounding box center [284, 170] width 384 height 29
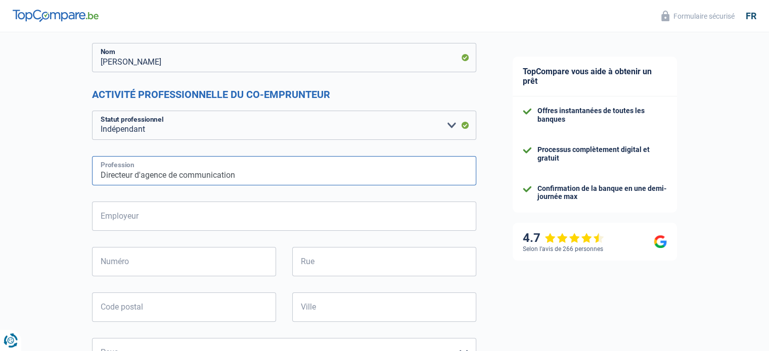
type input "Directeur d'agence de communication"
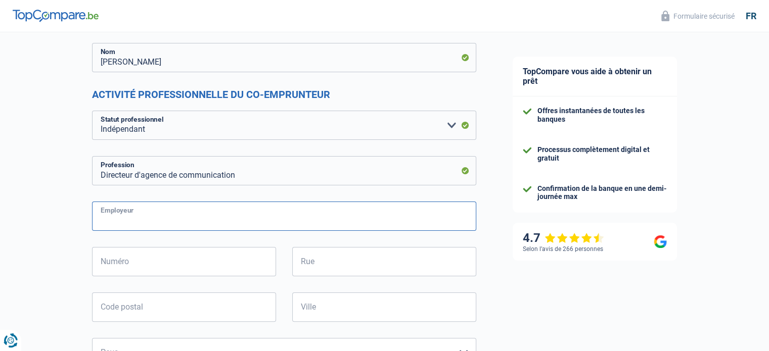
click at [209, 216] on input "Employeur" at bounding box center [284, 216] width 384 height 29
type input "SRL Blue Chilli Communication"
type input "avenue des Statuaires, 56"
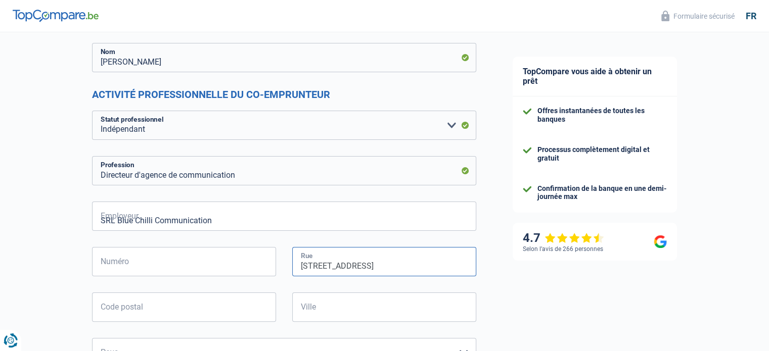
type input "1180"
type input "Uccle"
click at [392, 269] on input "avenue des Statuaires, 56" at bounding box center [384, 261] width 184 height 29
type input "avenue des Statuaires"
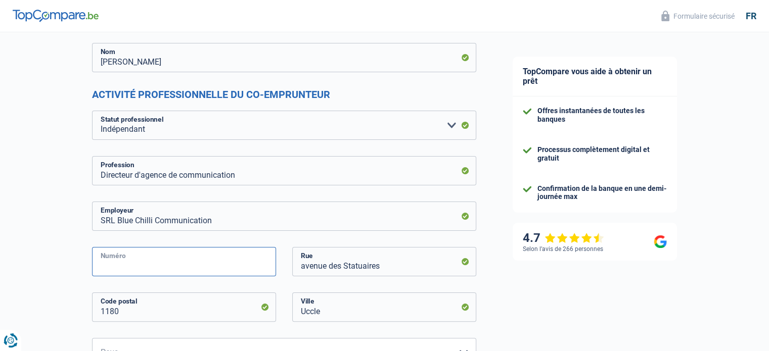
click at [248, 256] on input "Numéro" at bounding box center [184, 261] width 184 height 29
type input "56"
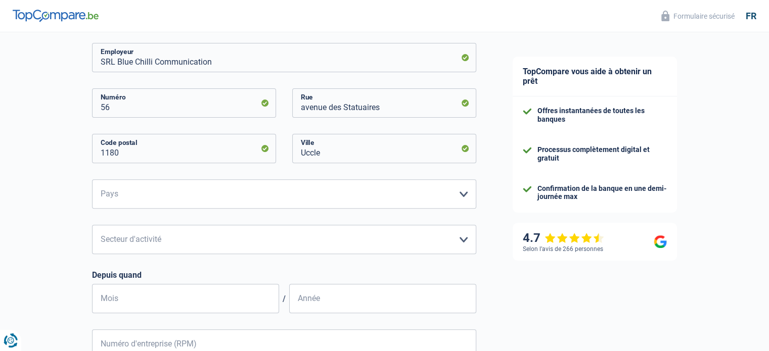
scroll to position [327, 0]
click at [158, 190] on select "Belgique Luxembourg Veuillez sélectionner une option" at bounding box center [284, 193] width 384 height 29
select select "BE"
click at [92, 179] on select "Belgique Luxembourg Veuillez sélectionner une option" at bounding box center [284, 193] width 384 height 29
click at [198, 242] on select "Agriculture/Pêche Industrie Horeca Courier/Fitness/Taxi Construction Banques/As…" at bounding box center [284, 238] width 384 height 29
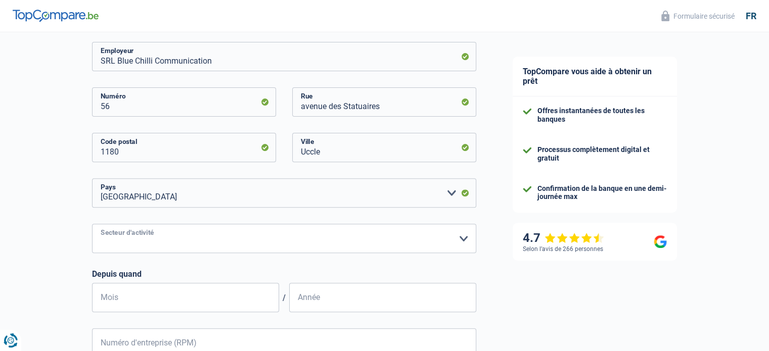
select select "smallCompanies"
click at [92, 224] on select "Agriculture/Pêche Industrie Horeca Courier/Fitness/Taxi Construction Banques/As…" at bounding box center [284, 238] width 384 height 29
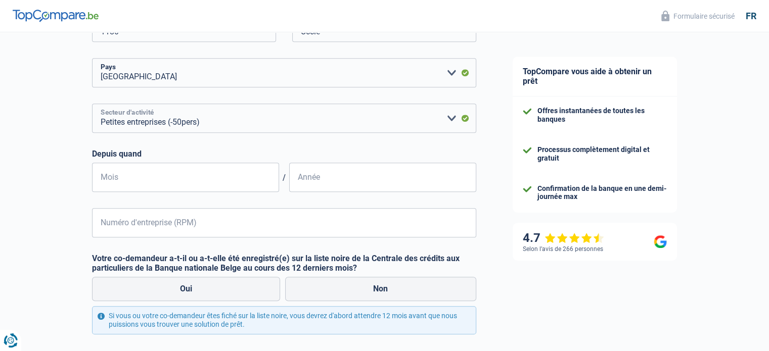
scroll to position [457, 0]
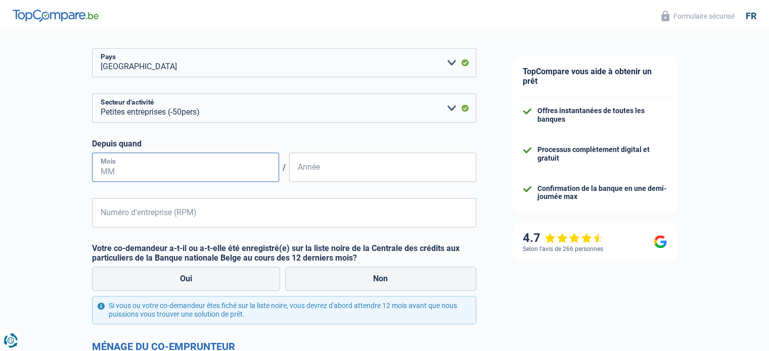
click at [174, 167] on input "Mois" at bounding box center [185, 167] width 187 height 29
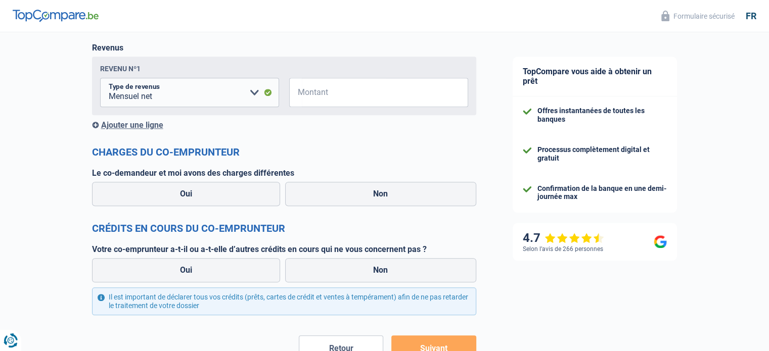
scroll to position [1082, 0]
click at [374, 263] on label "Non" at bounding box center [380, 270] width 191 height 24
click at [374, 263] on input "Non" at bounding box center [380, 270] width 191 height 24
radio input "true"
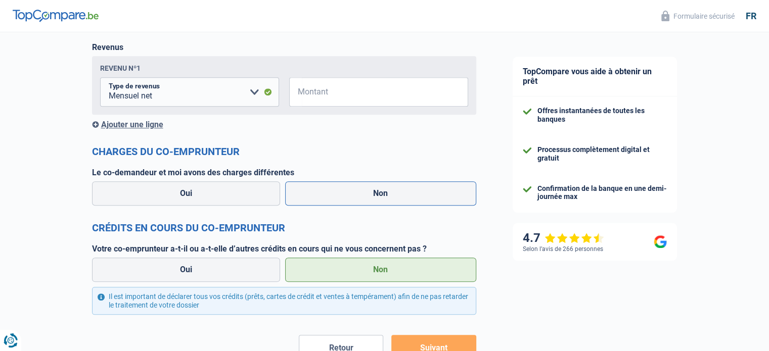
click at [348, 199] on label "Non" at bounding box center [380, 194] width 191 height 24
click at [348, 199] on input "Non" at bounding box center [380, 194] width 191 height 24
radio input "true"
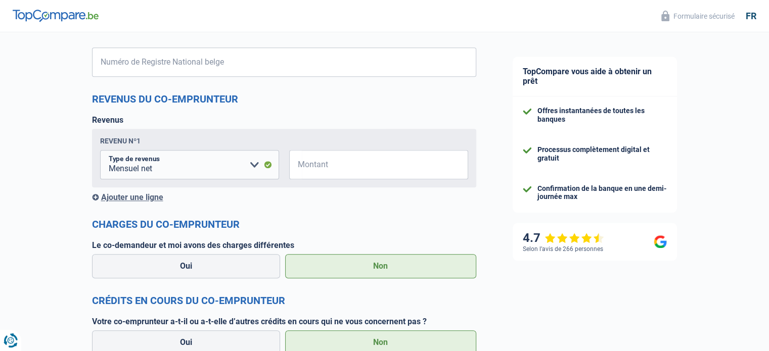
scroll to position [1005, 0]
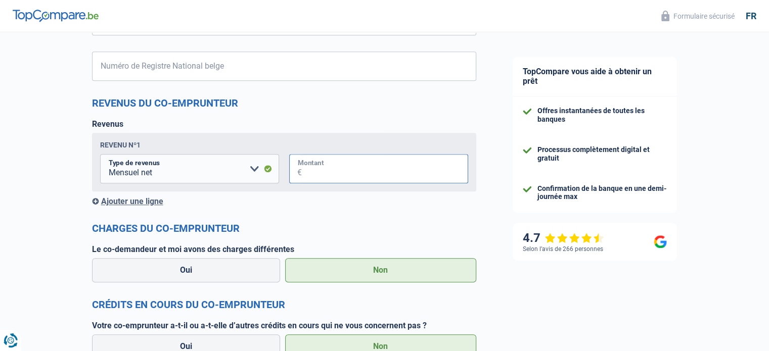
click at [330, 166] on input "Montant" at bounding box center [385, 168] width 166 height 29
type input "2.500"
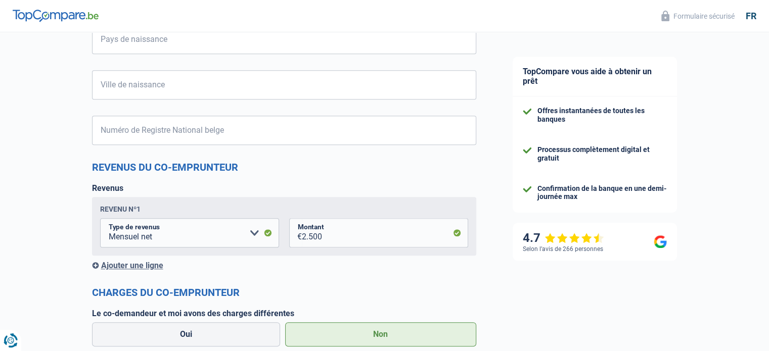
scroll to position [941, 0]
click at [96, 267] on div "Ajouter une ligne" at bounding box center [284, 266] width 384 height 10
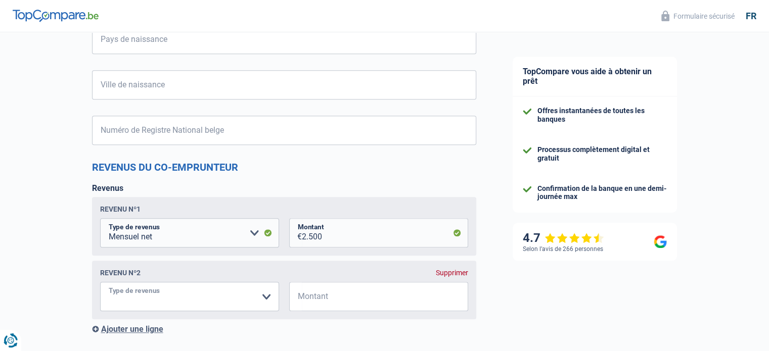
click at [267, 297] on select "Allocation d'handicap Allocations chômage Allocations familiales Chèques repas …" at bounding box center [189, 296] width 179 height 29
select select "familyAllowances"
click at [100, 283] on select "Allocation d'handicap Allocations chômage Allocations familiales Chèques repas …" at bounding box center [189, 296] width 179 height 29
click at [367, 300] on input "Montant" at bounding box center [385, 296] width 166 height 29
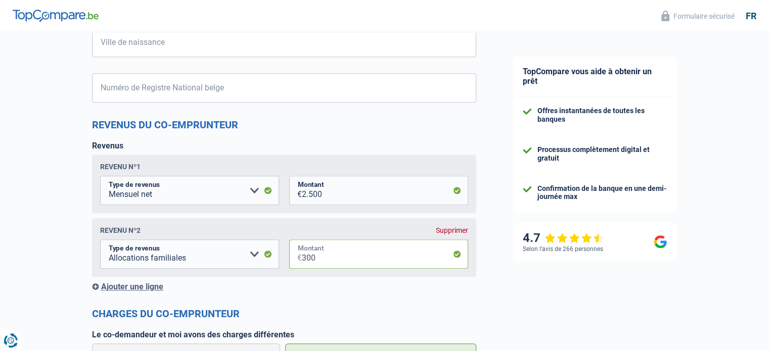
scroll to position [984, 0]
type input "300"
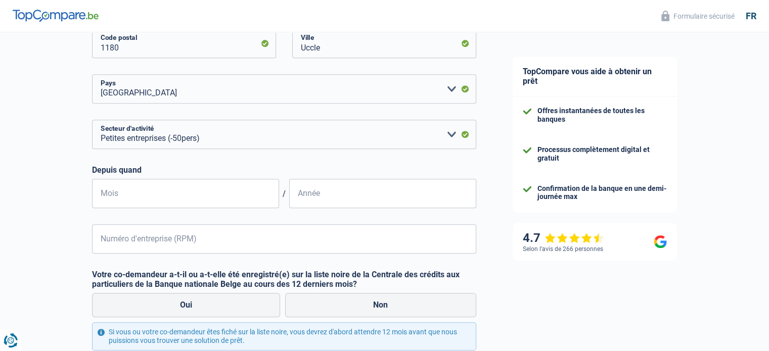
scroll to position [431, 0]
click at [233, 191] on input "Mois" at bounding box center [185, 193] width 187 height 29
type input "01"
type input "2022"
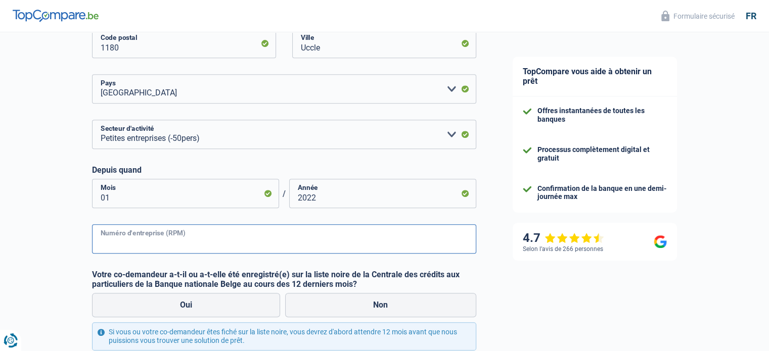
click at [195, 240] on input "Numéro d'entreprise (RPM)" at bounding box center [284, 239] width 384 height 29
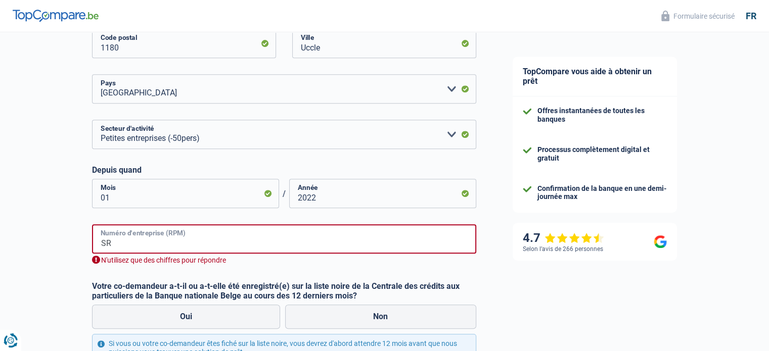
type input "S"
click at [183, 246] on input "Numéro d'entreprise (RPM)" at bounding box center [284, 239] width 384 height 29
click at [220, 236] on input "Numéro d'entreprise (RPM)" at bounding box center [284, 239] width 384 height 29
type input "5"
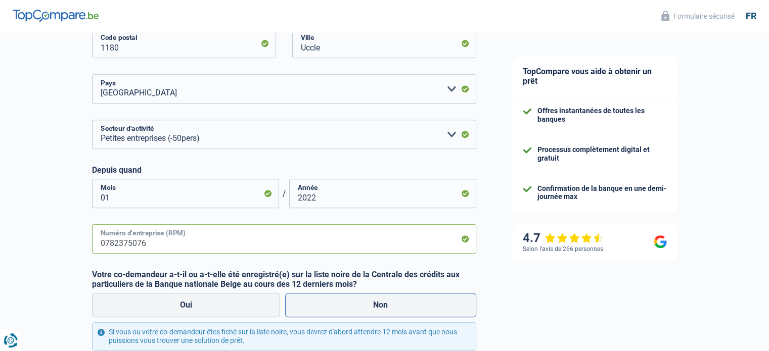
type input "0782375076"
click at [386, 306] on label "Non" at bounding box center [380, 305] width 191 height 24
click at [386, 306] on input "Non" at bounding box center [380, 305] width 191 height 24
radio input "true"
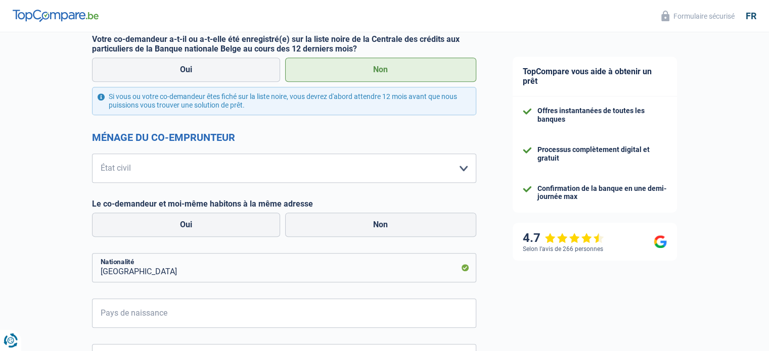
scroll to position [668, 0]
click at [460, 168] on select "Célibataire Marié(e) Cohabitant(e) légal(e) Divorcé(e) Veuf(ve) Séparé (de fait…" at bounding box center [284, 167] width 384 height 29
select select "cohabitation"
click at [92, 153] on select "Célibataire Marié(e) Cohabitant(e) légal(e) Divorcé(e) Veuf(ve) Séparé (de fait…" at bounding box center [284, 167] width 384 height 29
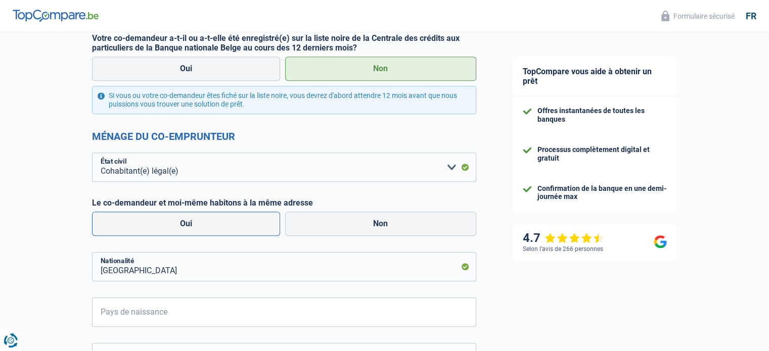
click at [218, 217] on label "Oui" at bounding box center [186, 224] width 189 height 24
click at [218, 217] on input "Oui" at bounding box center [186, 224] width 189 height 24
radio input "true"
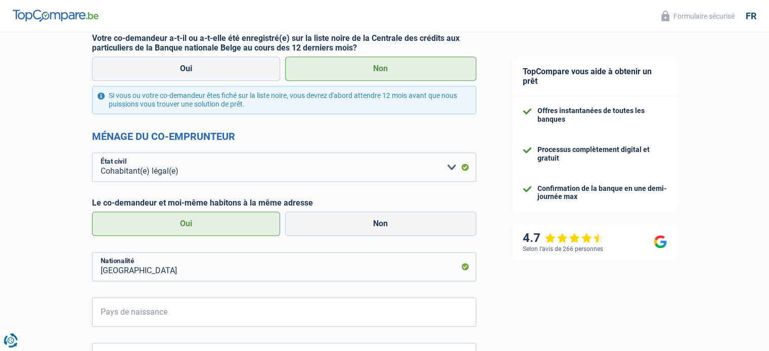
radio input "false"
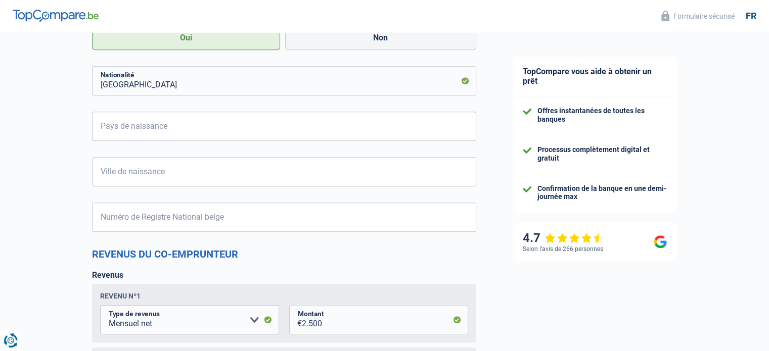
scroll to position [854, 0]
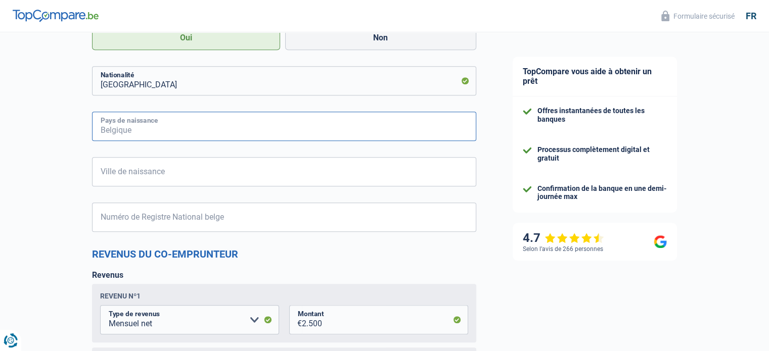
click at [340, 122] on input "Pays de naissance" at bounding box center [284, 126] width 384 height 29
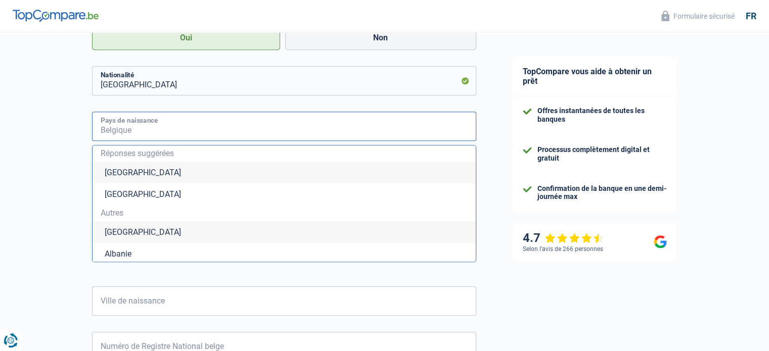
type input "Belgique"
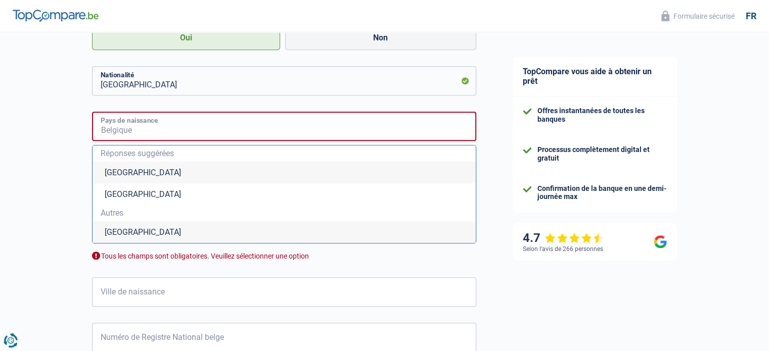
type input "Belgique"
click at [138, 171] on li "Belgique" at bounding box center [284, 173] width 383 height 22
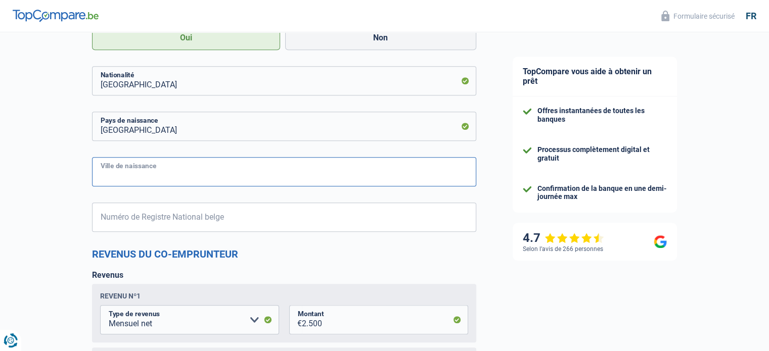
click at [186, 172] on input "Ville de naissance" at bounding box center [284, 171] width 384 height 29
type input "Bruxelles"
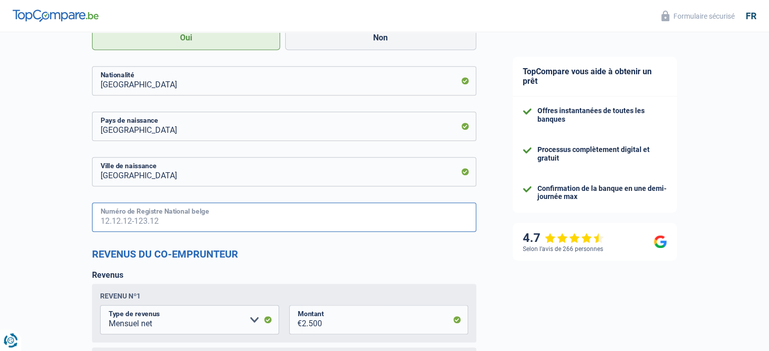
click at [206, 214] on input "Numéro de Registre National belge" at bounding box center [284, 217] width 384 height 29
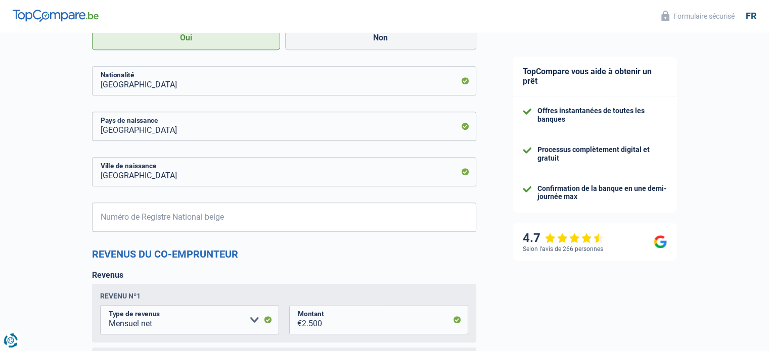
click at [367, 258] on h2 "Revenus du co-emprunteur" at bounding box center [284, 254] width 384 height 12
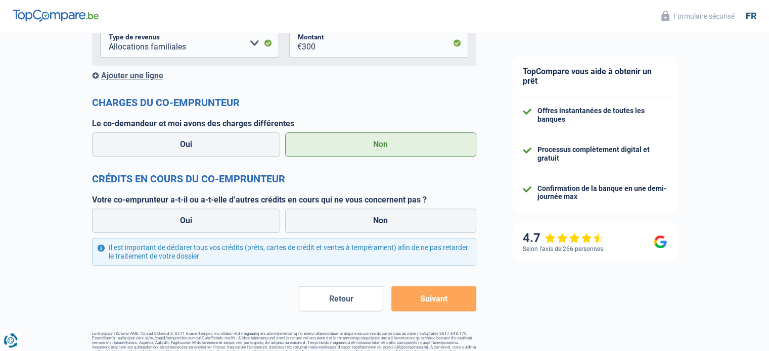
scroll to position [1195, 0]
click at [348, 217] on label "Non" at bounding box center [380, 220] width 191 height 24
click at [348, 217] on input "Non" at bounding box center [380, 220] width 191 height 24
radio input "true"
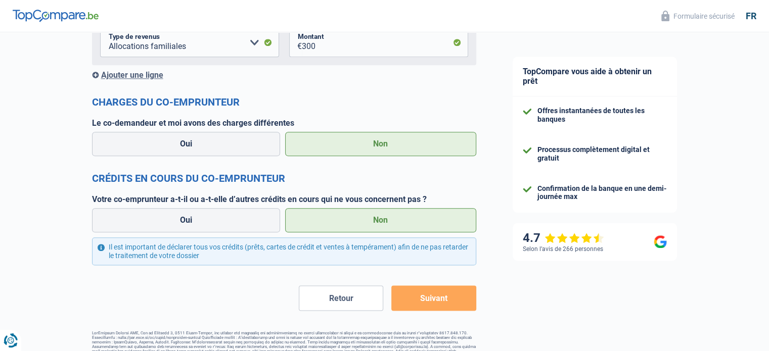
scroll to position [1216, 0]
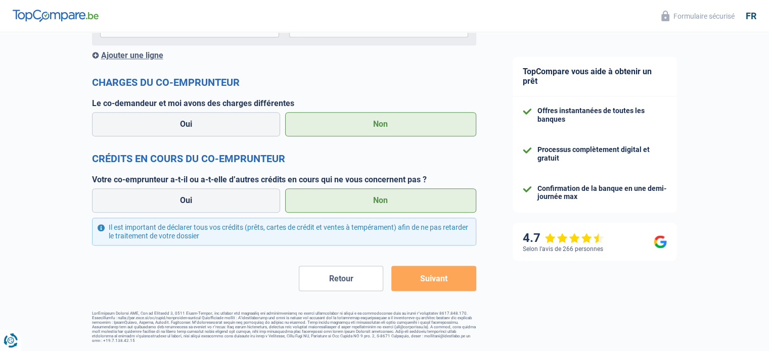
click at [432, 286] on button "Suivant" at bounding box center [433, 278] width 84 height 25
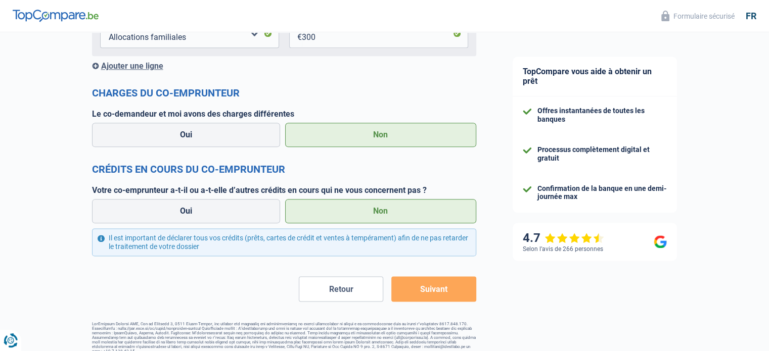
scroll to position [1228, 0]
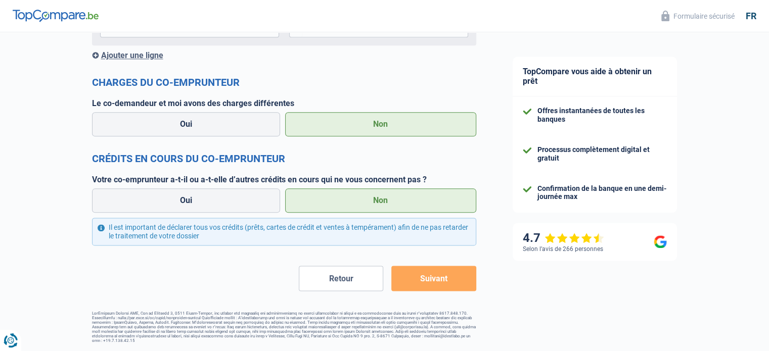
click at [446, 282] on button "Suivant" at bounding box center [433, 278] width 84 height 25
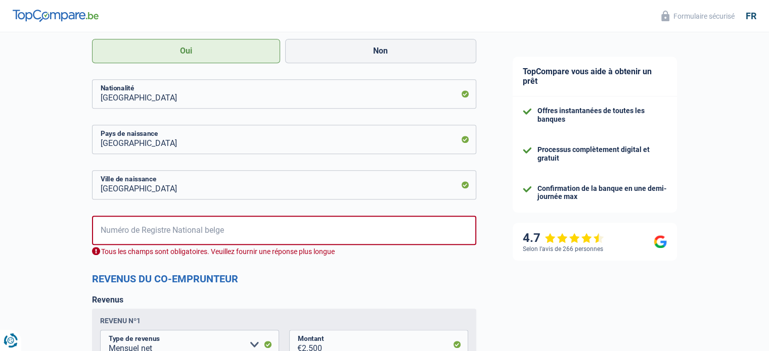
scroll to position [847, 0]
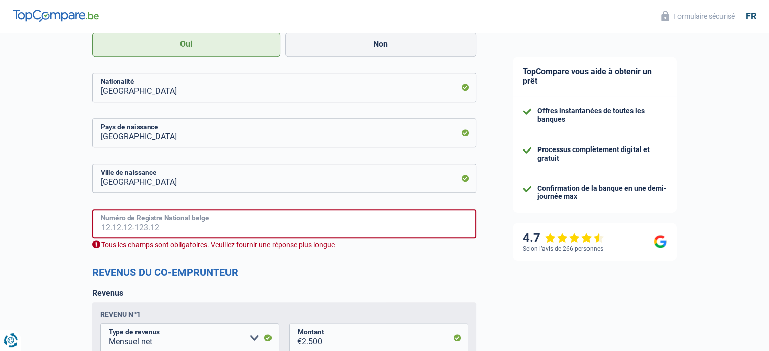
click at [243, 229] on input "Numéro de Registre National belge" at bounding box center [284, 223] width 384 height 29
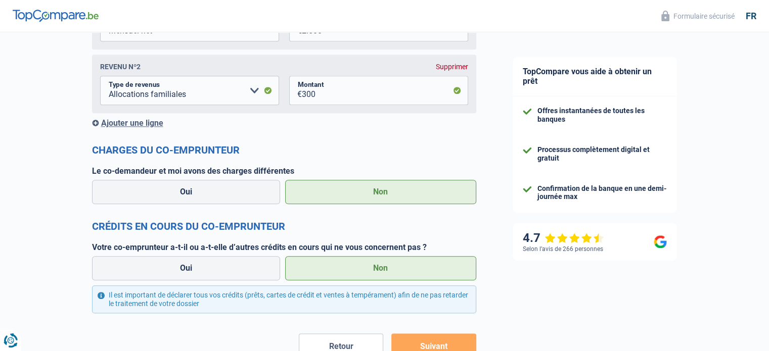
scroll to position [1216, 0]
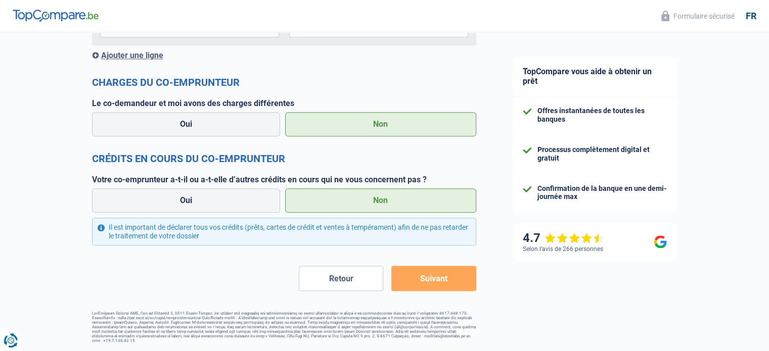
type input "74.03.22-346.84"
click at [416, 281] on button "Suivant" at bounding box center [433, 278] width 84 height 25
click at [423, 280] on button "Suivant" at bounding box center [433, 278] width 84 height 25
click at [228, 285] on div "Retour Suivant" at bounding box center [284, 278] width 384 height 25
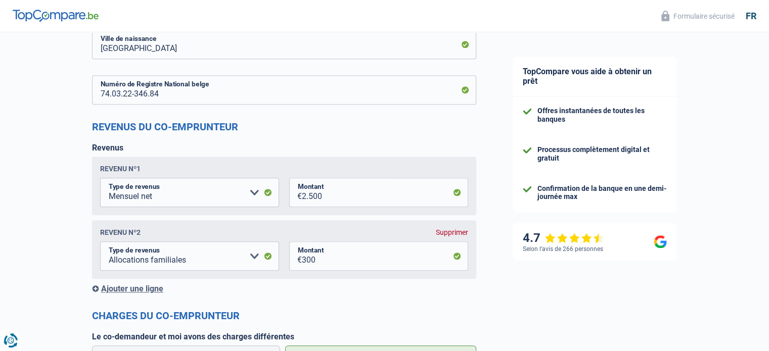
scroll to position [981, 0]
click at [359, 96] on input "74.03.22-346.84" at bounding box center [284, 89] width 384 height 29
click at [385, 128] on h2 "Revenus du co-emprunteur" at bounding box center [284, 127] width 384 height 12
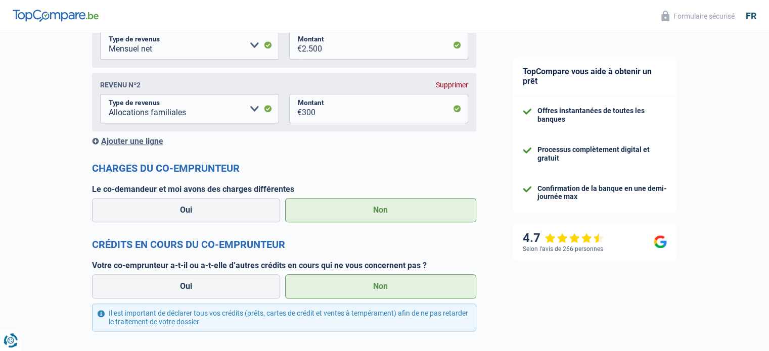
scroll to position [1216, 0]
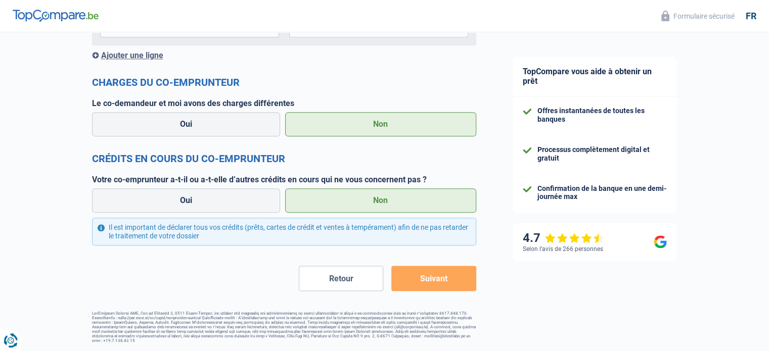
click at [441, 282] on button "Suivant" at bounding box center [433, 278] width 84 height 25
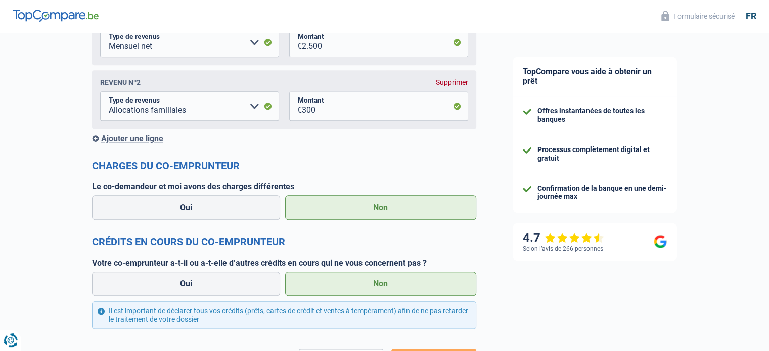
scroll to position [1128, 0]
